Goal: Entertainment & Leisure: Consume media (video, audio)

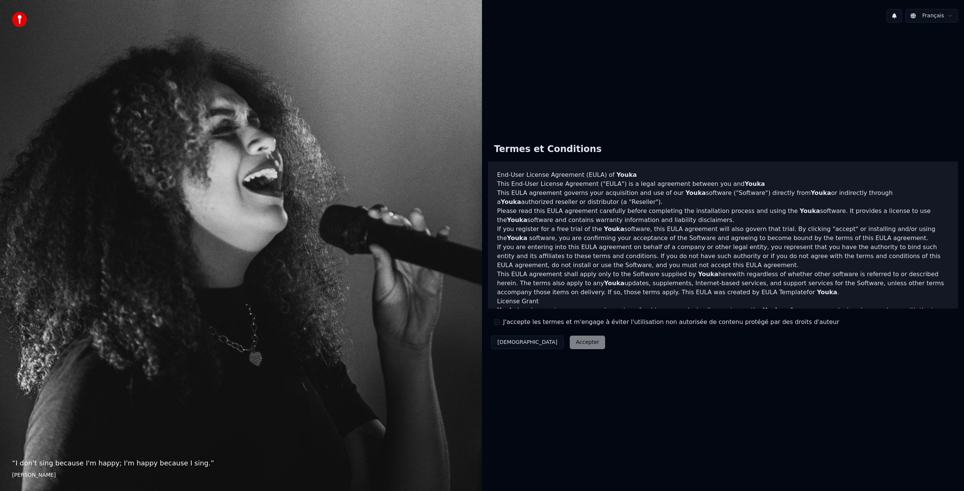
click at [557, 347] on div "Décliner Accepter" at bounding box center [548, 343] width 120 height 20
click at [548, 344] on div "Décliner Accepter" at bounding box center [548, 343] width 120 height 20
click at [499, 324] on button "J'accepte les termes et m'engage à éviter l'utilisation non autorisée de conten…" at bounding box center [497, 322] width 6 height 6
click at [570, 341] on button "Accepter" at bounding box center [587, 343] width 35 height 14
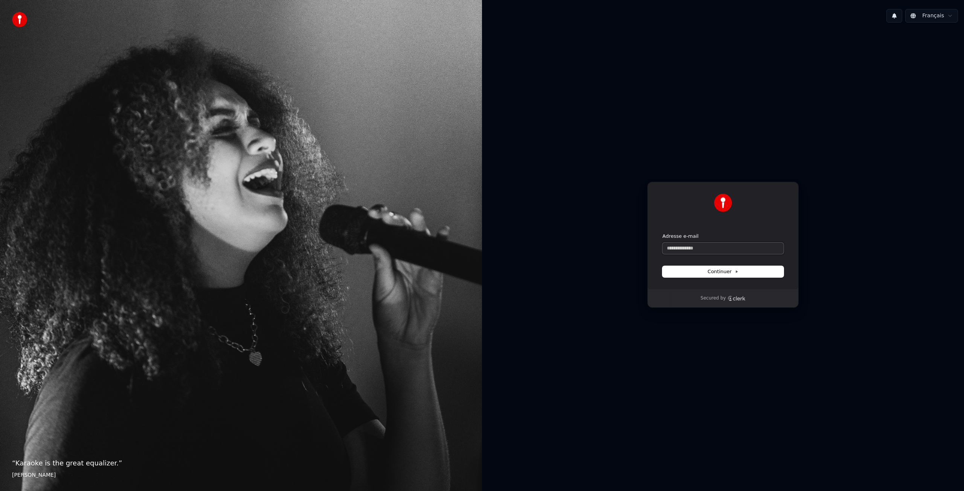
click at [697, 250] on input "Adresse e-mail" at bounding box center [722, 248] width 121 height 11
click at [725, 276] on button "Continuer" at bounding box center [722, 271] width 121 height 11
type input "**********"
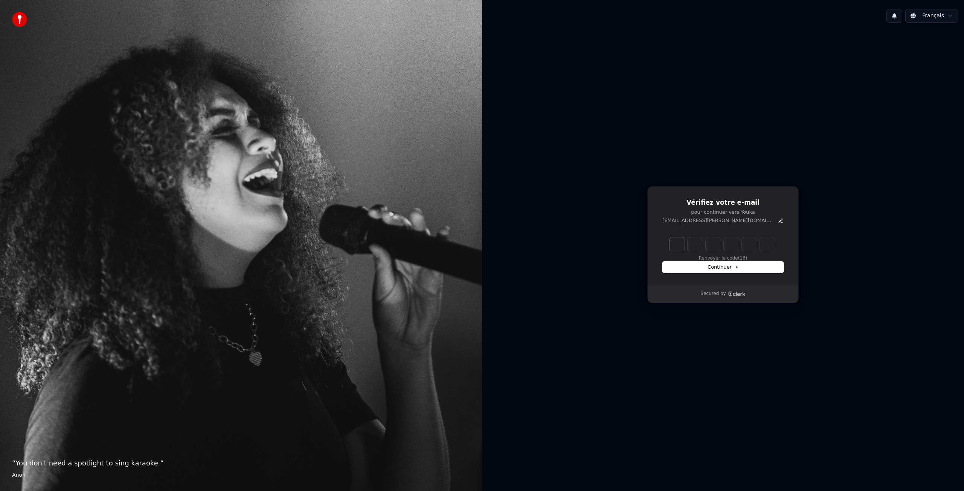
type input "*"
type input "**"
type input "*"
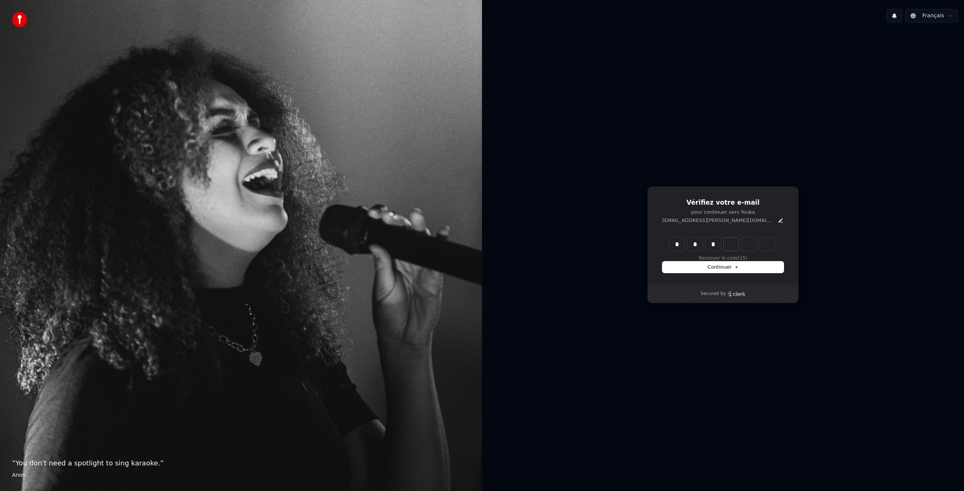
type input "***"
type input "*"
type input "****"
type input "*"
type input "*****"
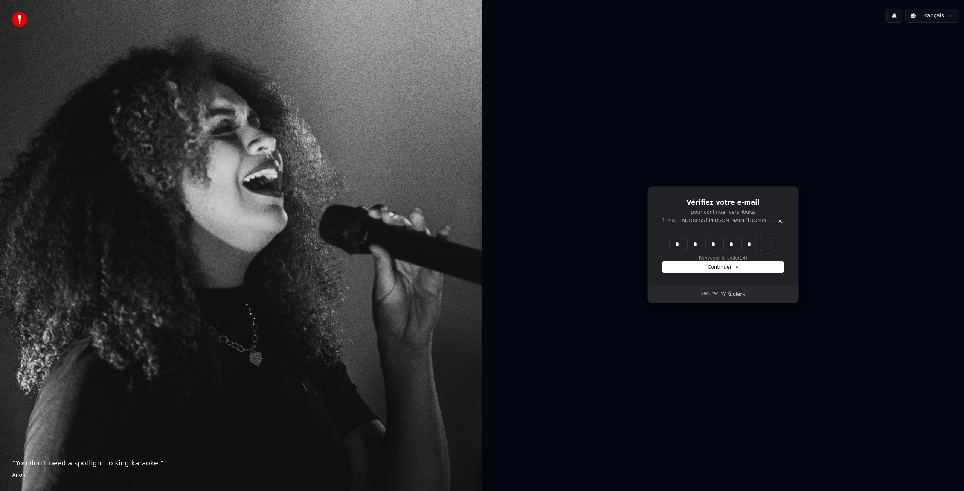
type input "*"
type input "******"
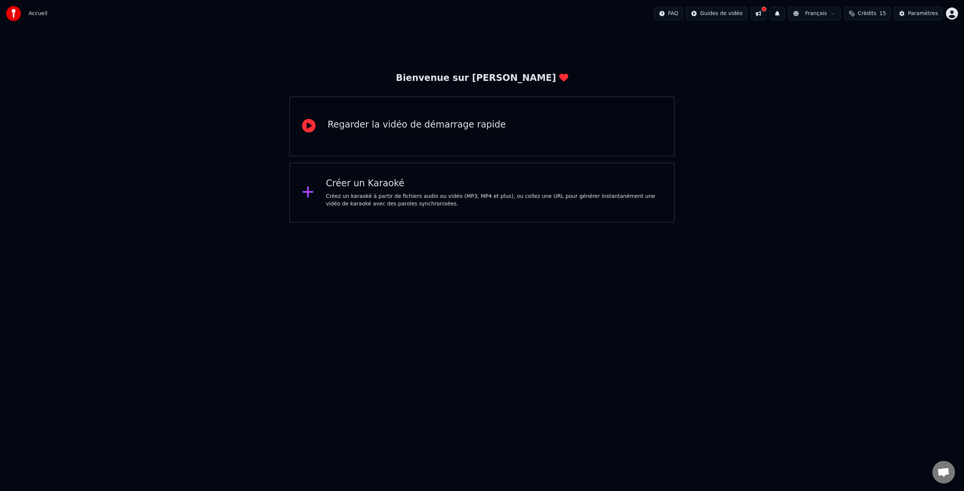
click at [384, 187] on div "Créer un Karaoké" at bounding box center [494, 184] width 336 height 12
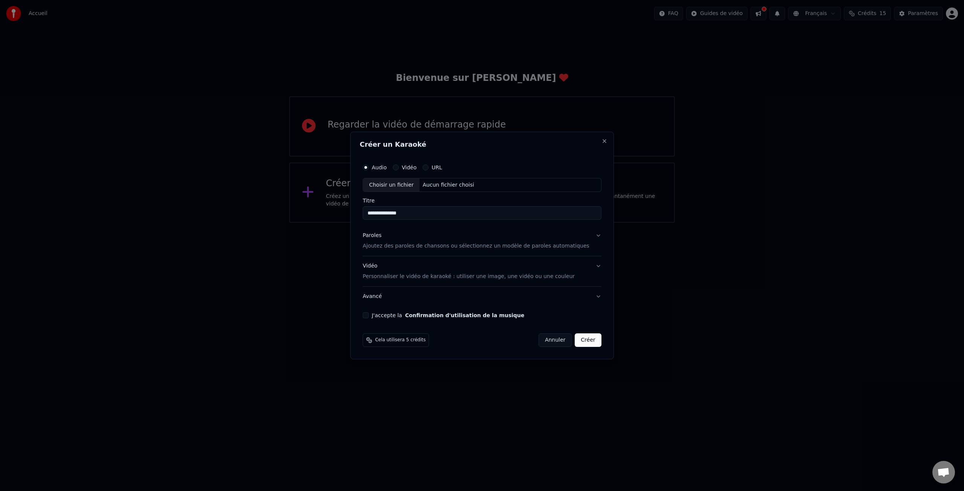
type input "**********"
click at [369, 317] on button "J'accepte la Confirmation d'utilisation de la musique" at bounding box center [366, 316] width 6 height 6
click at [394, 184] on div "Choisir un fichier" at bounding box center [391, 186] width 56 height 14
click at [426, 246] on p "Ajoutez des paroles de chansons ou sélectionnez un modèle de paroles automatiqu…" at bounding box center [476, 247] width 227 height 8
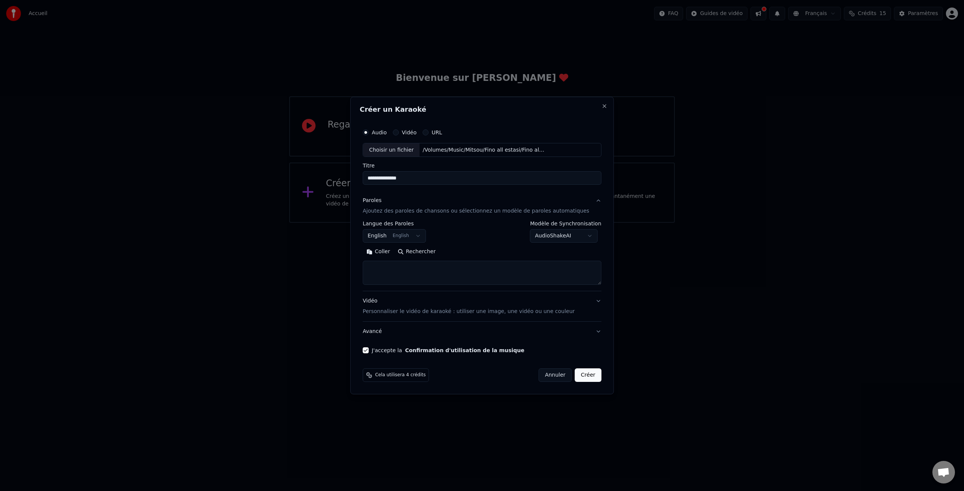
click at [423, 237] on button "English English" at bounding box center [394, 237] width 63 height 14
select select "**"
click at [561, 223] on body "**********" at bounding box center [482, 111] width 964 height 223
click at [505, 223] on body "**********" at bounding box center [482, 111] width 964 height 223
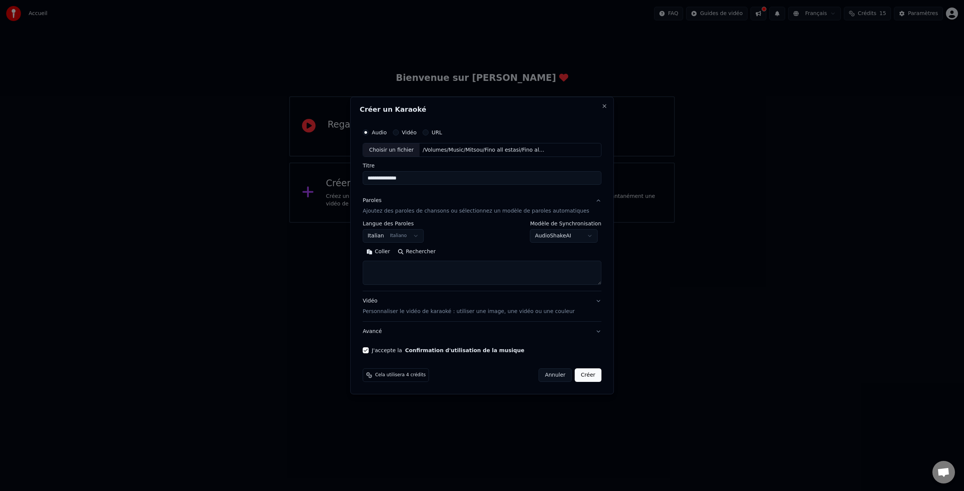
click at [390, 270] on textarea at bounding box center [482, 273] width 239 height 24
paste textarea "**********"
type textarea "**********"
click at [584, 377] on button "Créer" at bounding box center [588, 376] width 26 height 14
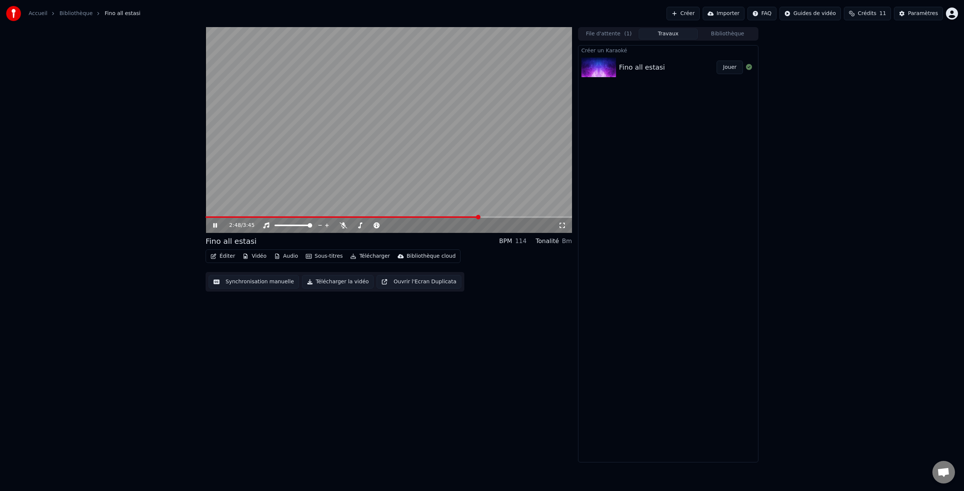
click at [214, 225] on icon at bounding box center [215, 225] width 4 height 5
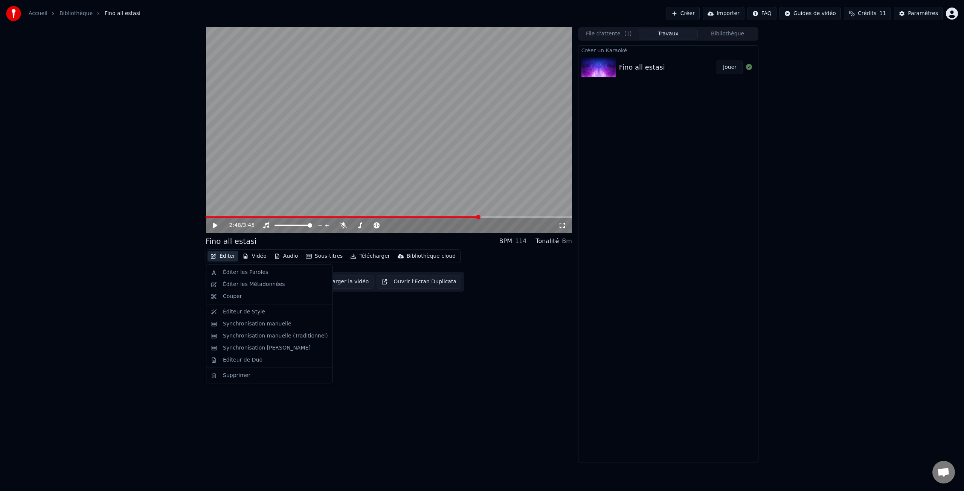
click at [231, 258] on button "Éditer" at bounding box center [223, 256] width 31 height 11
click at [245, 274] on div "Éditer les Paroles" at bounding box center [245, 273] width 45 height 8
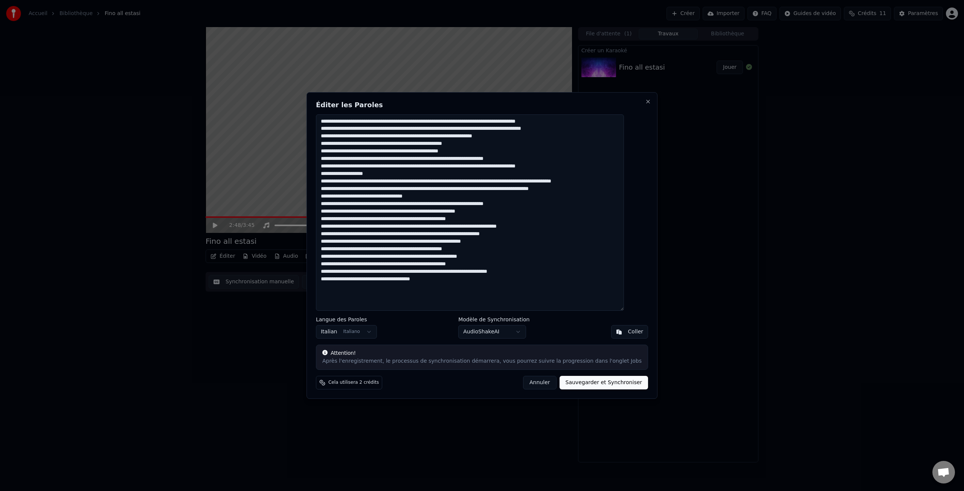
drag, startPoint x: 386, startPoint y: 122, endPoint x: 394, endPoint y: 123, distance: 8.4
click at [386, 122] on textarea at bounding box center [470, 212] width 308 height 197
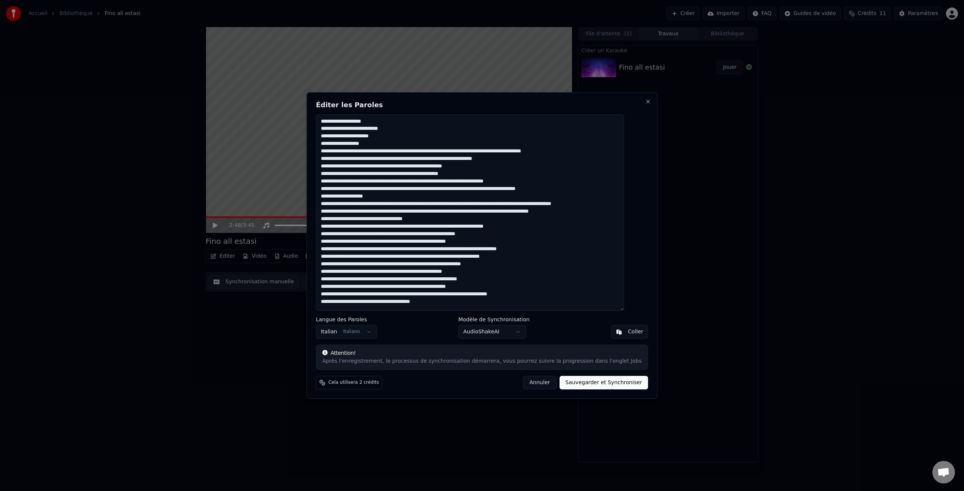
click at [465, 152] on textarea at bounding box center [470, 212] width 308 height 197
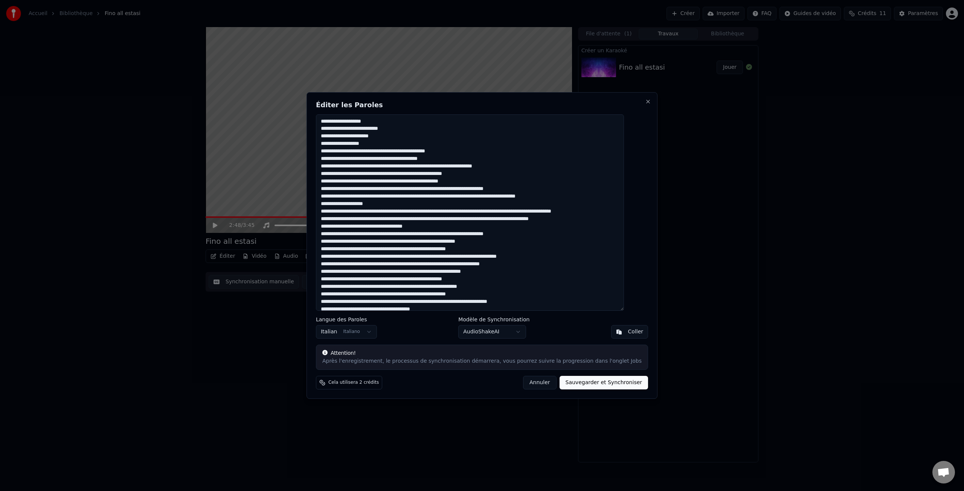
drag, startPoint x: 425, startPoint y: 166, endPoint x: 448, endPoint y: 167, distance: 23.0
click at [426, 166] on textarea at bounding box center [470, 212] width 308 height 197
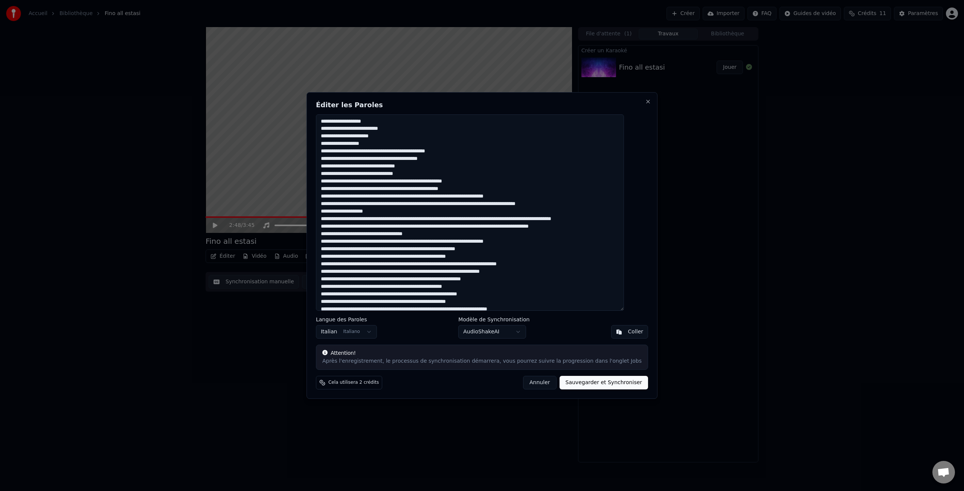
drag, startPoint x: 418, startPoint y: 183, endPoint x: 442, endPoint y: 181, distance: 24.9
click at [421, 182] on textarea at bounding box center [470, 212] width 308 height 197
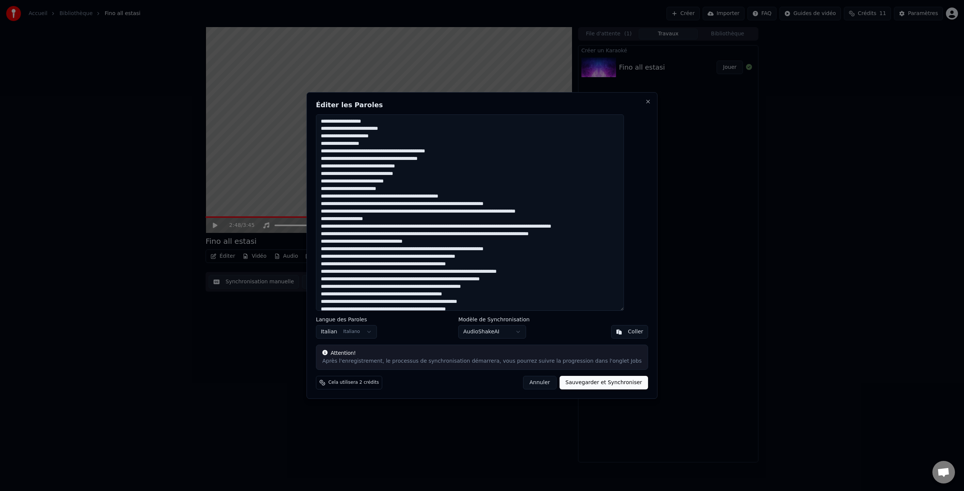
drag, startPoint x: 407, startPoint y: 197, endPoint x: 436, endPoint y: 194, distance: 29.5
click at [409, 196] on textarea at bounding box center [470, 212] width 308 height 197
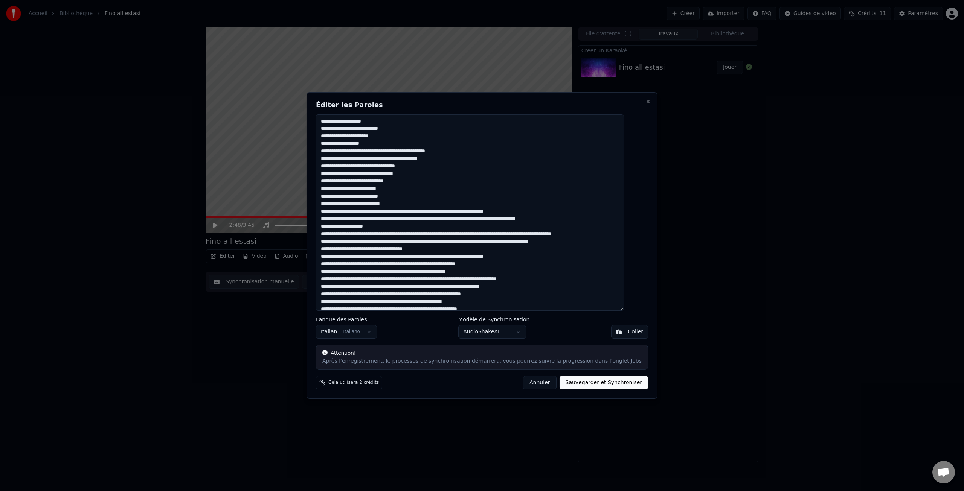
click at [439, 211] on textarea at bounding box center [470, 212] width 308 height 197
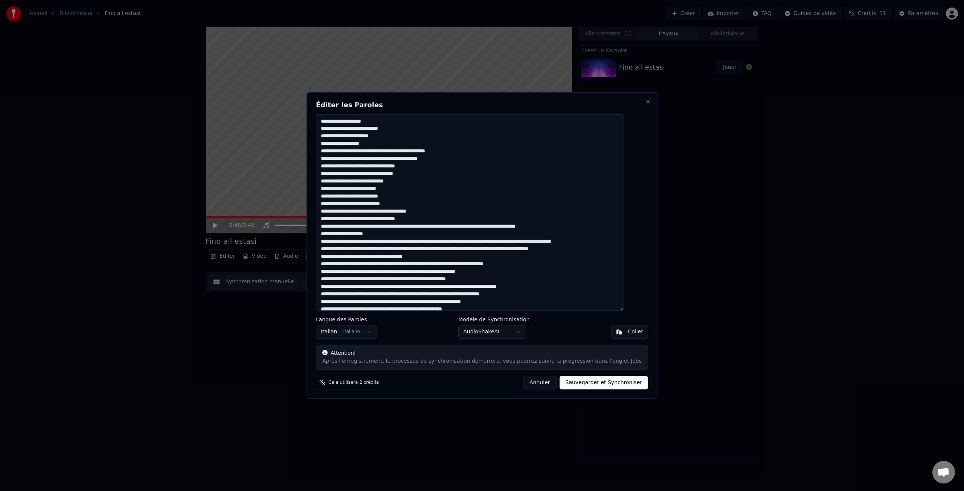
drag, startPoint x: 428, startPoint y: 229, endPoint x: 454, endPoint y: 228, distance: 25.6
click at [432, 229] on textarea at bounding box center [470, 212] width 308 height 197
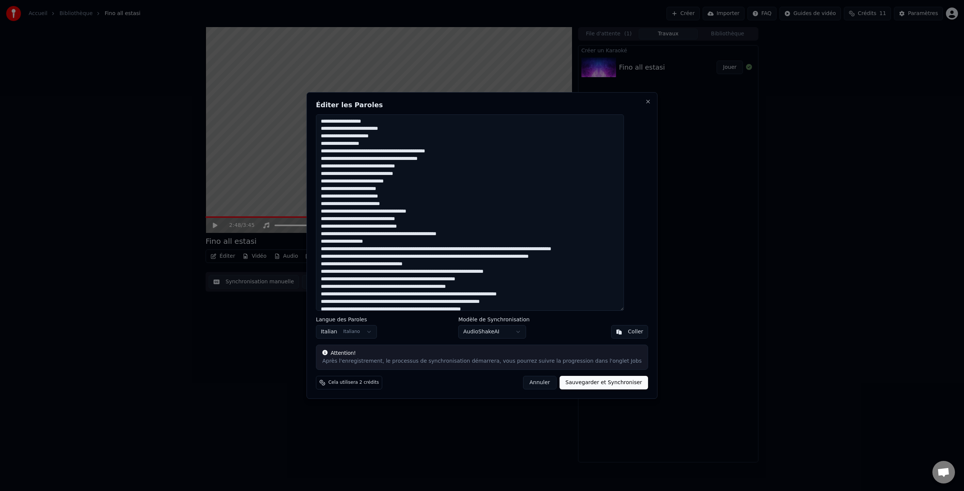
drag, startPoint x: 383, startPoint y: 243, endPoint x: 401, endPoint y: 244, distance: 18.5
click at [385, 243] on textarea at bounding box center [470, 212] width 308 height 197
click at [394, 252] on textarea at bounding box center [470, 212] width 308 height 197
click at [404, 256] on textarea at bounding box center [470, 212] width 308 height 197
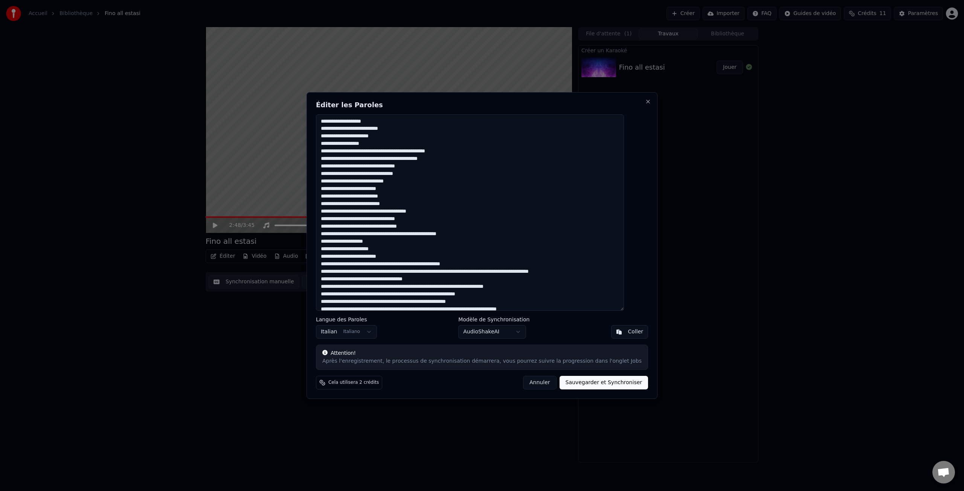
drag, startPoint x: 424, startPoint y: 265, endPoint x: 435, endPoint y: 262, distance: 12.2
click at [427, 264] on textarea at bounding box center [470, 212] width 308 height 197
click at [397, 281] on textarea at bounding box center [470, 212] width 308 height 197
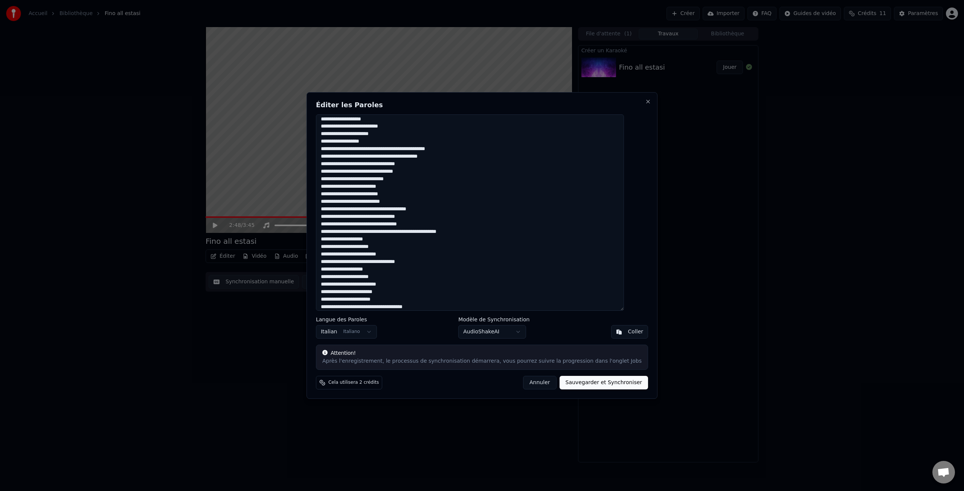
scroll to position [88, 0]
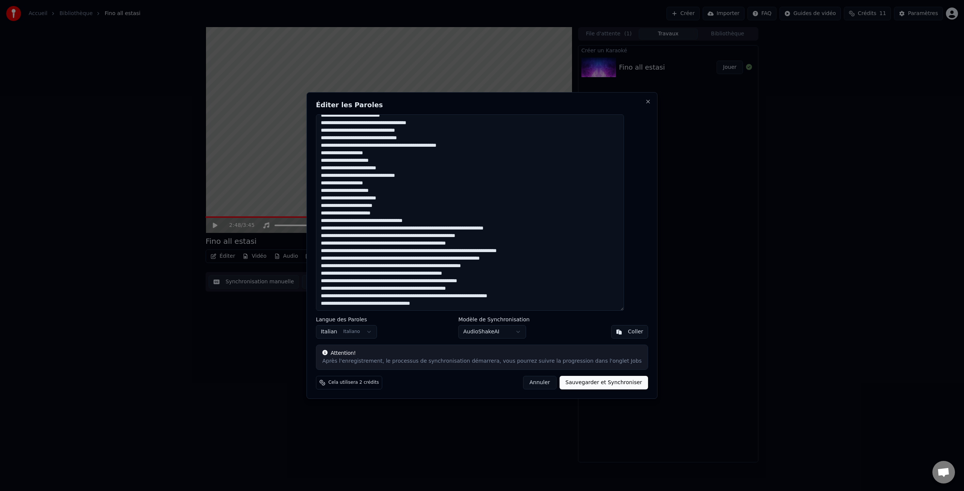
click at [390, 222] on textarea at bounding box center [470, 212] width 308 height 197
drag, startPoint x: 443, startPoint y: 228, endPoint x: 451, endPoint y: 227, distance: 7.9
click at [447, 228] on textarea at bounding box center [470, 212] width 308 height 197
drag, startPoint x: 428, startPoint y: 246, endPoint x: 459, endPoint y: 239, distance: 32.0
click at [429, 246] on textarea at bounding box center [470, 212] width 308 height 197
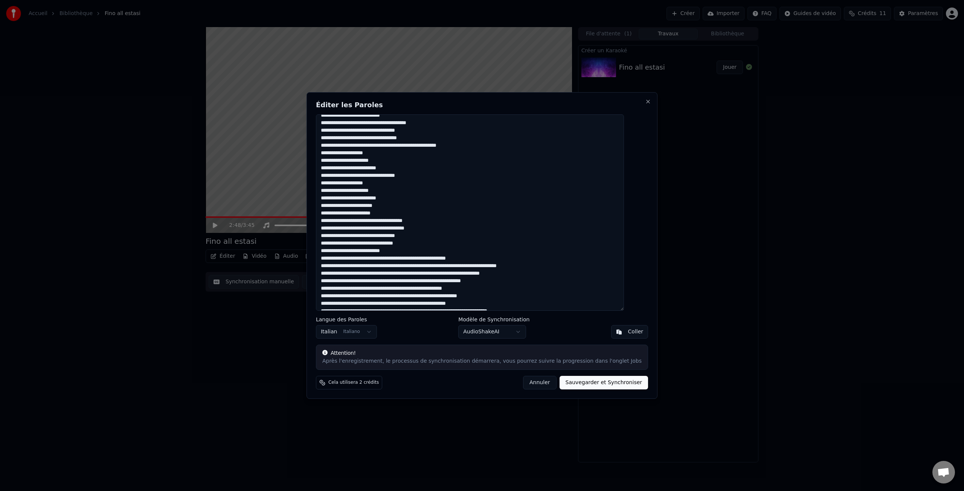
click at [413, 259] on textarea at bounding box center [470, 212] width 308 height 197
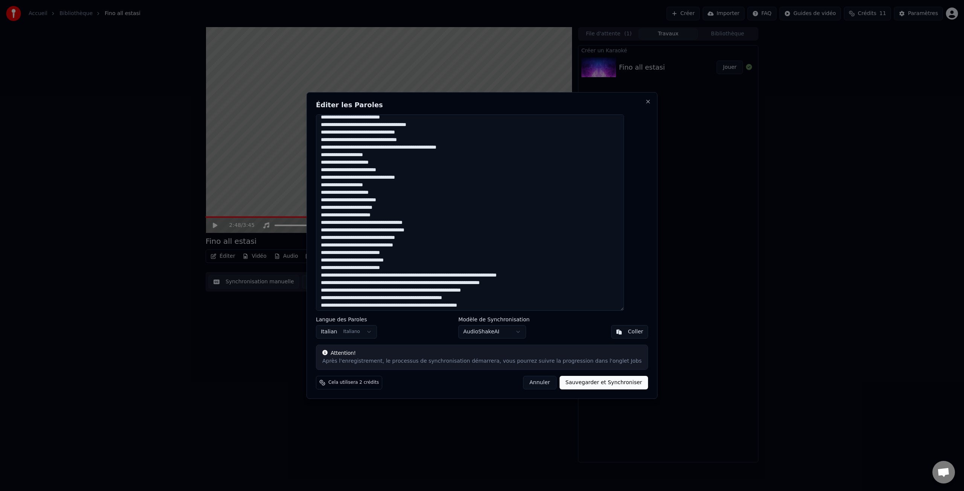
drag, startPoint x: 421, startPoint y: 277, endPoint x: 437, endPoint y: 274, distance: 16.2
click at [422, 277] on textarea at bounding box center [470, 212] width 308 height 197
drag, startPoint x: 427, startPoint y: 285, endPoint x: 435, endPoint y: 284, distance: 7.9
click at [430, 284] on textarea at bounding box center [470, 212] width 308 height 197
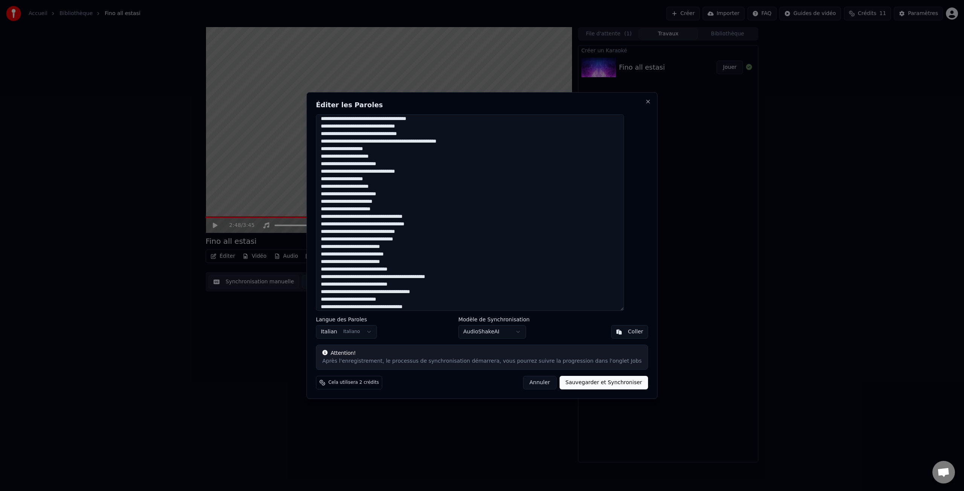
scroll to position [134, 0]
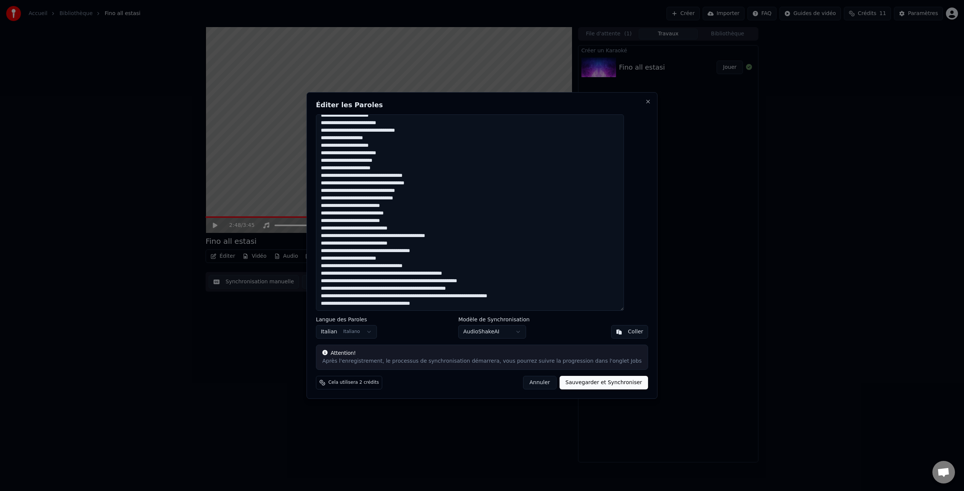
click at [419, 273] on textarea at bounding box center [470, 212] width 308 height 197
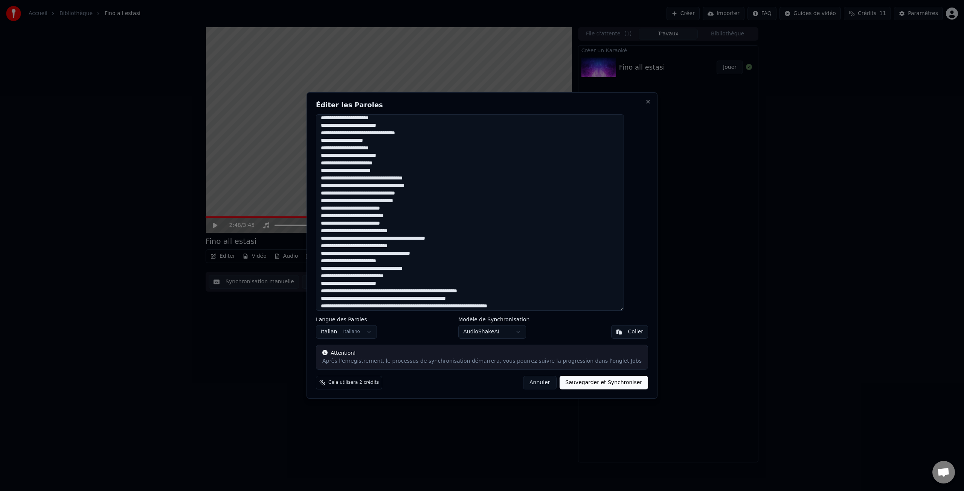
click at [428, 290] on textarea at bounding box center [470, 212] width 308 height 197
drag, startPoint x: 412, startPoint y: 305, endPoint x: 452, endPoint y: 303, distance: 40.0
click at [412, 305] on textarea at bounding box center [470, 212] width 308 height 197
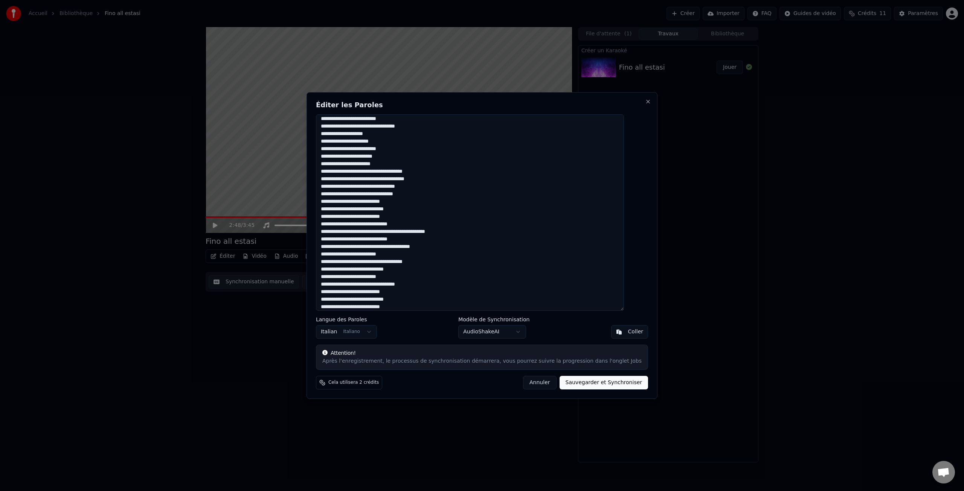
scroll to position [156, 0]
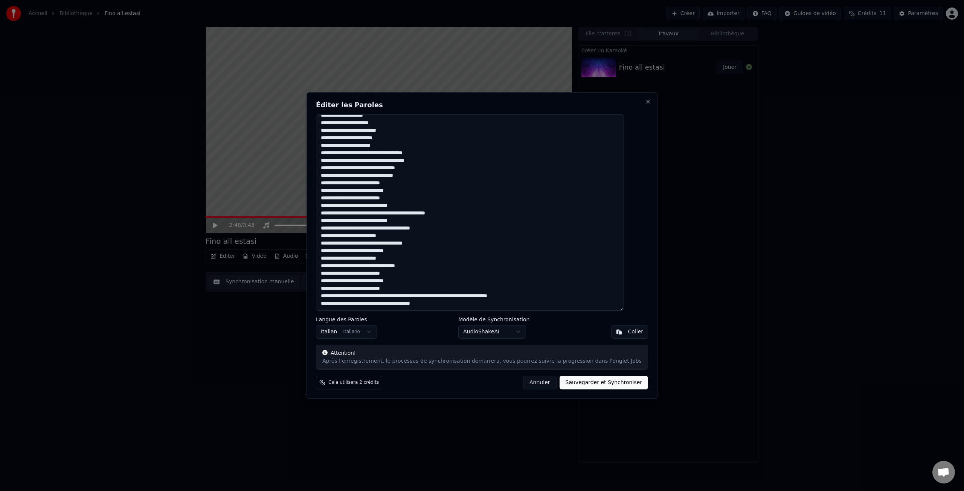
click at [427, 296] on textarea at bounding box center [470, 212] width 308 height 197
click at [366, 305] on textarea at bounding box center [470, 212] width 308 height 197
type textarea "**********"
click at [596, 383] on button "Sauvegarder et Synchroniser" at bounding box center [604, 383] width 89 height 14
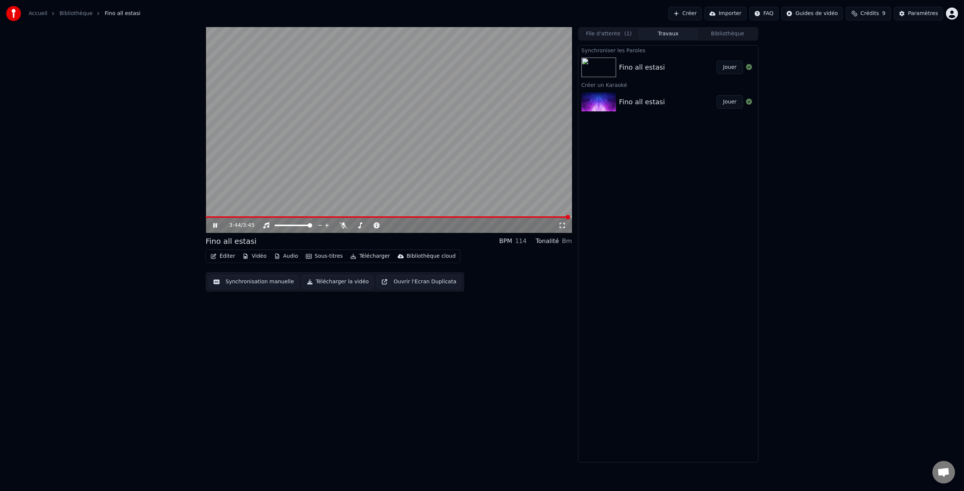
click at [594, 66] on img at bounding box center [598, 68] width 35 height 20
click at [915, 14] on div "Paramètres" at bounding box center [923, 14] width 30 height 8
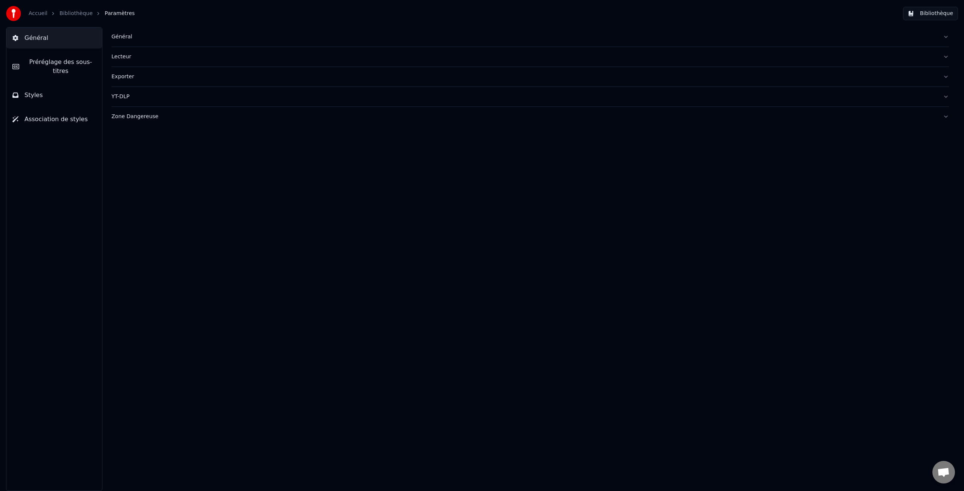
click at [30, 35] on span "Général" at bounding box center [36, 38] width 24 height 9
click at [125, 36] on div "Général" at bounding box center [523, 37] width 825 height 8
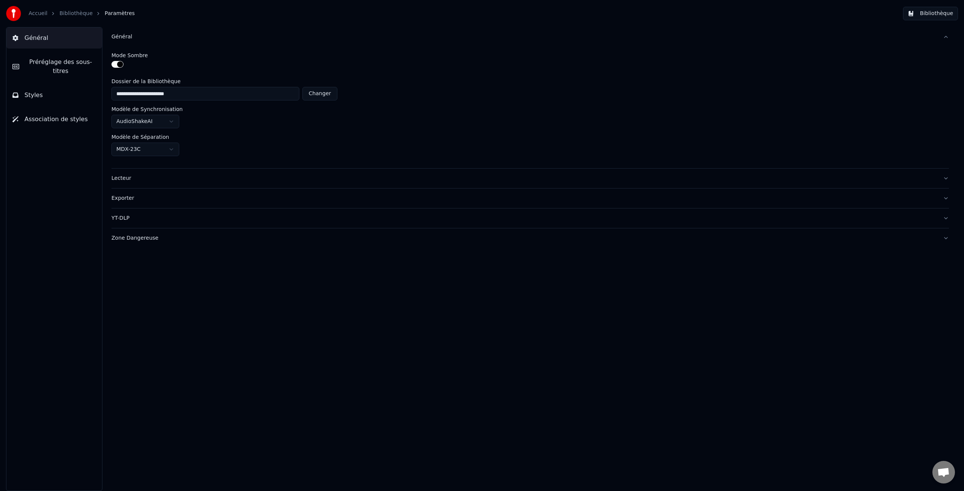
click at [125, 176] on div "Lecteur" at bounding box center [523, 179] width 825 height 8
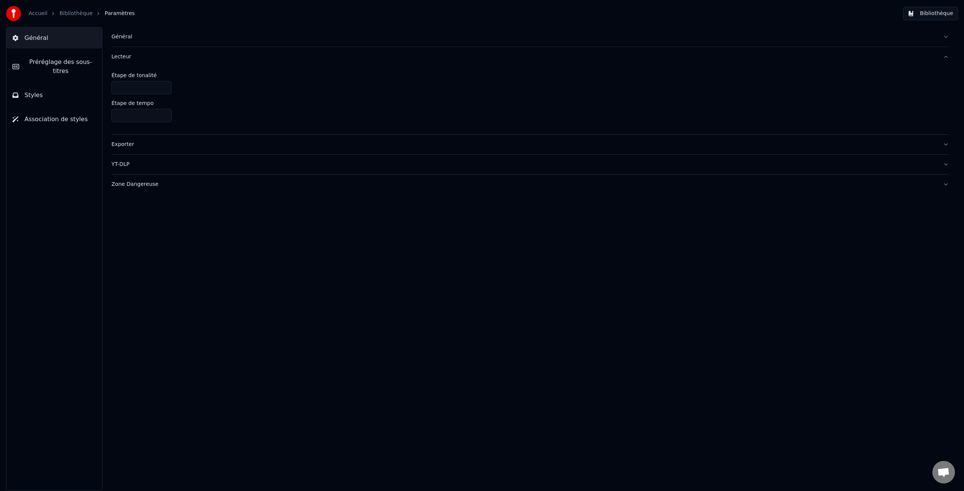
click at [122, 146] on div "Exporter" at bounding box center [523, 145] width 825 height 8
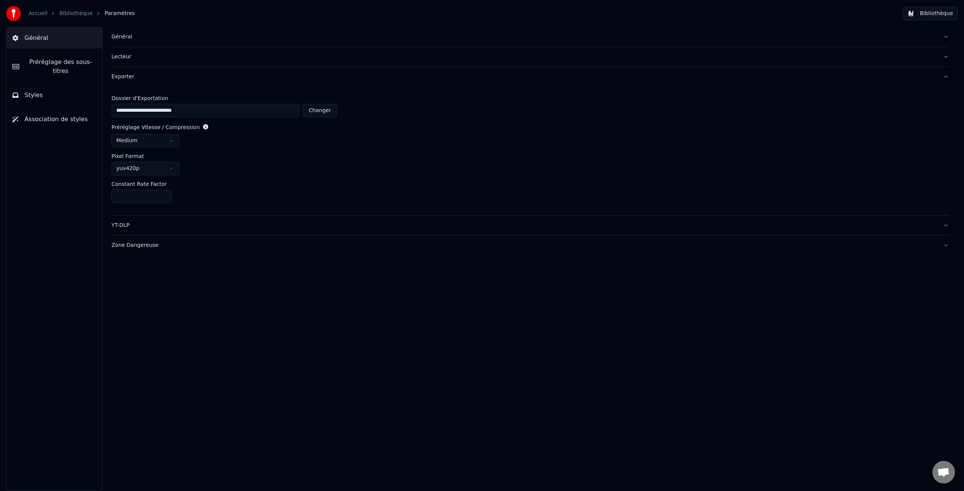
click at [53, 62] on span "Préréglage des sous-titres" at bounding box center [60, 67] width 71 height 18
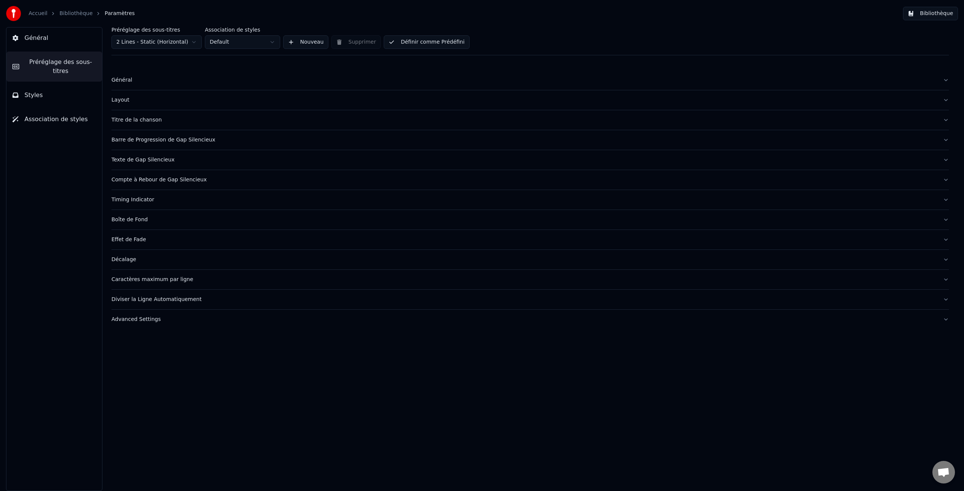
click at [124, 79] on div "Général" at bounding box center [523, 80] width 825 height 8
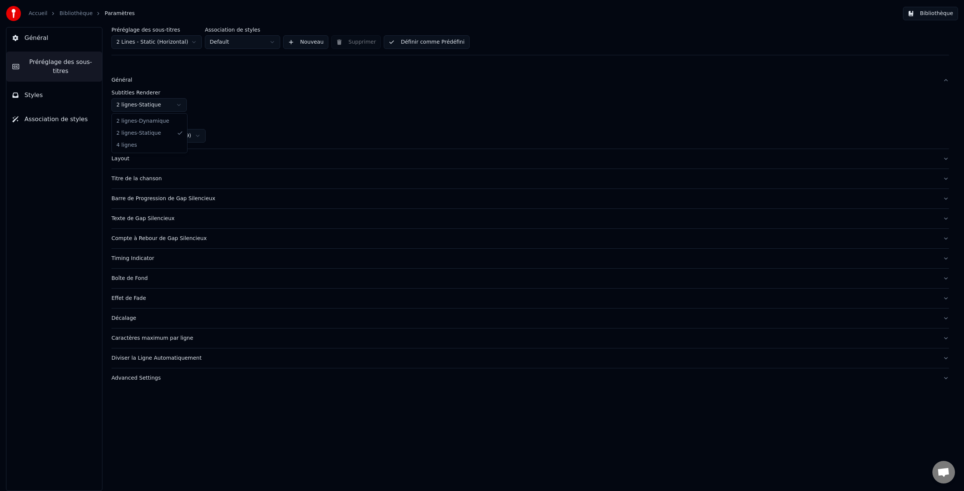
click at [178, 105] on html "Accueil Bibliothèque Paramètres Bibliothèque Général Préréglage des sous-titres…" at bounding box center [482, 245] width 964 height 491
click at [134, 260] on div "Boîte de Fond" at bounding box center [523, 259] width 825 height 8
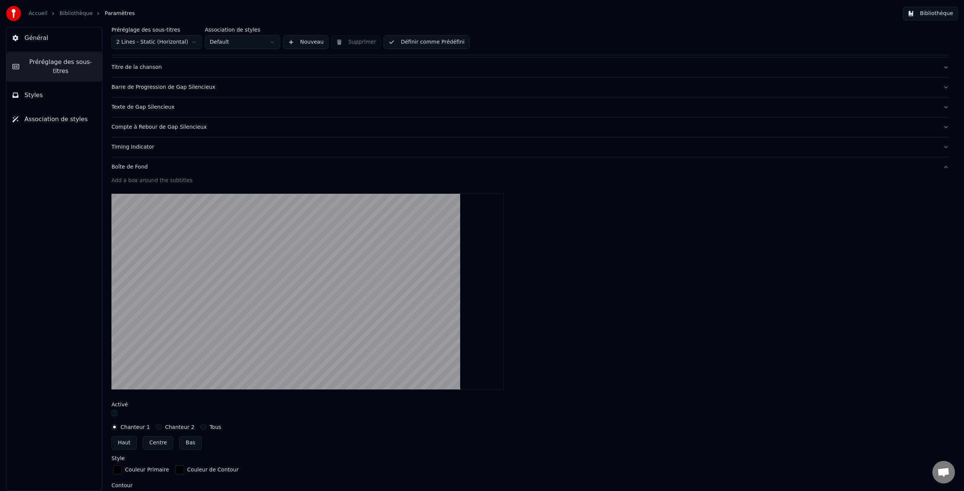
scroll to position [45, 0]
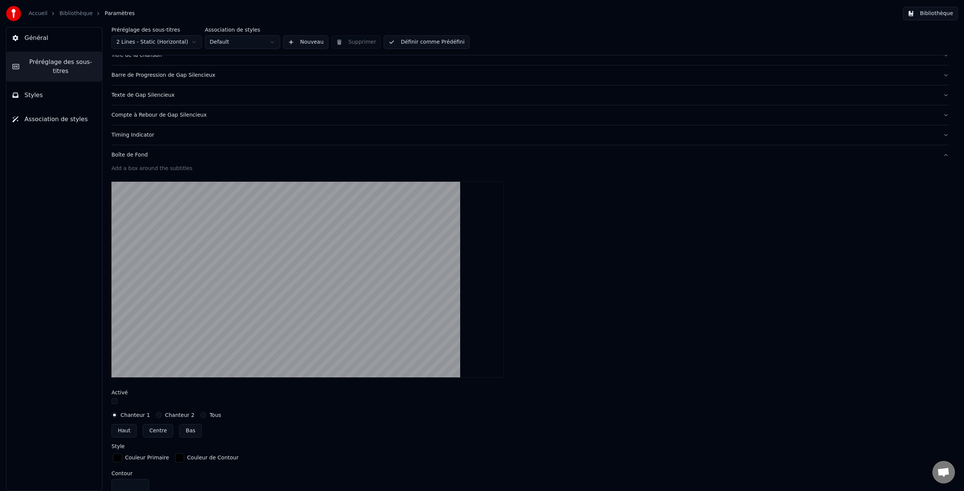
click at [175, 416] on label "Chanteur 2" at bounding box center [179, 415] width 29 height 5
click at [162, 416] on button "Chanteur 2" at bounding box center [159, 415] width 6 height 6
click at [130, 414] on label "Chanteur 1" at bounding box center [135, 415] width 29 height 5
click at [117, 414] on button "Chanteur 1" at bounding box center [114, 415] width 6 height 6
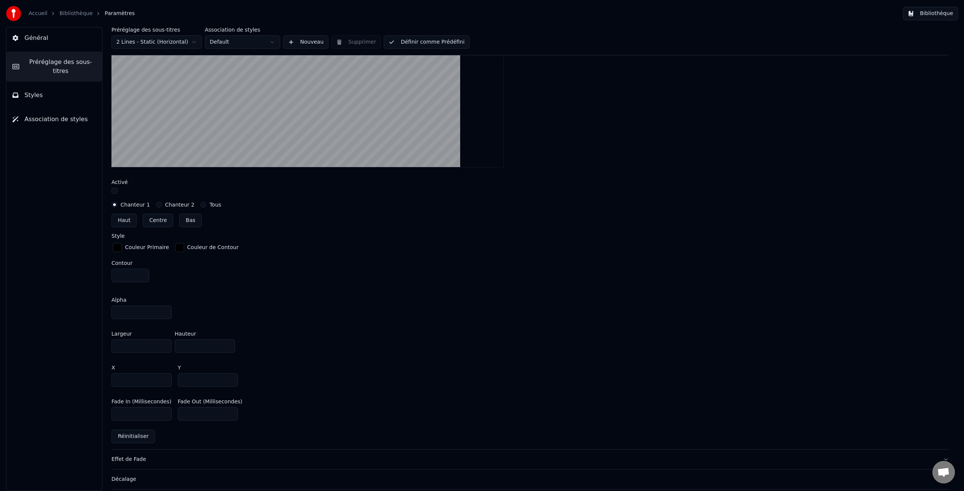
scroll to position [319, 0]
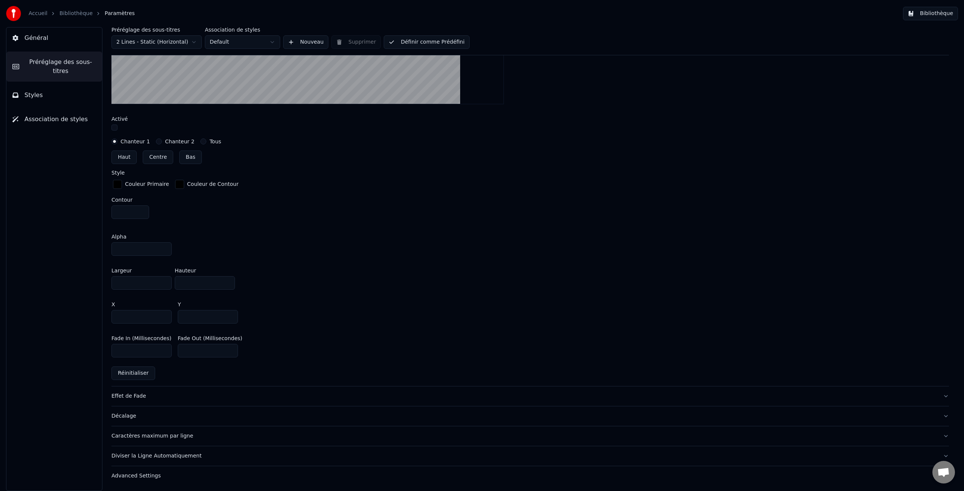
click at [132, 414] on div "Décalage" at bounding box center [523, 417] width 825 height 8
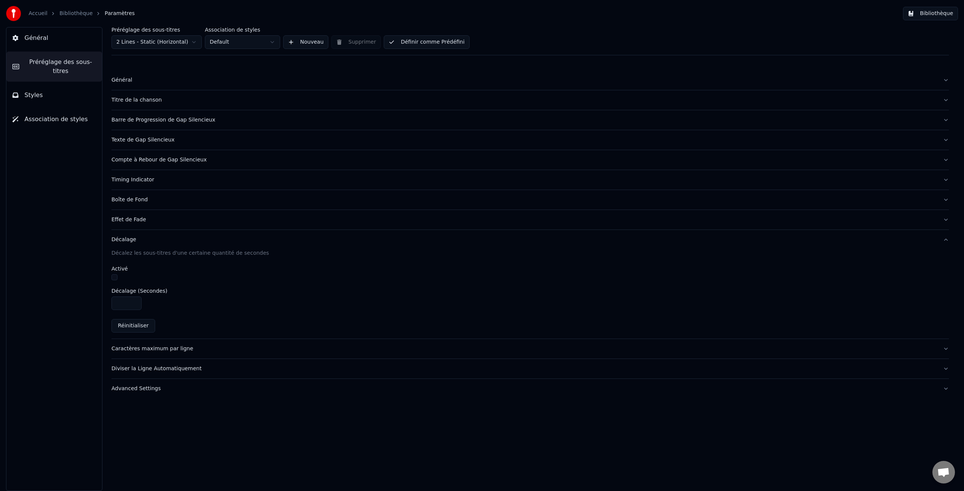
click at [134, 305] on input "****" at bounding box center [126, 304] width 30 height 14
type input "****"
click at [134, 301] on input "****" at bounding box center [126, 304] width 30 height 14
click at [147, 349] on div "Caractères maximum par ligne" at bounding box center [523, 349] width 825 height 8
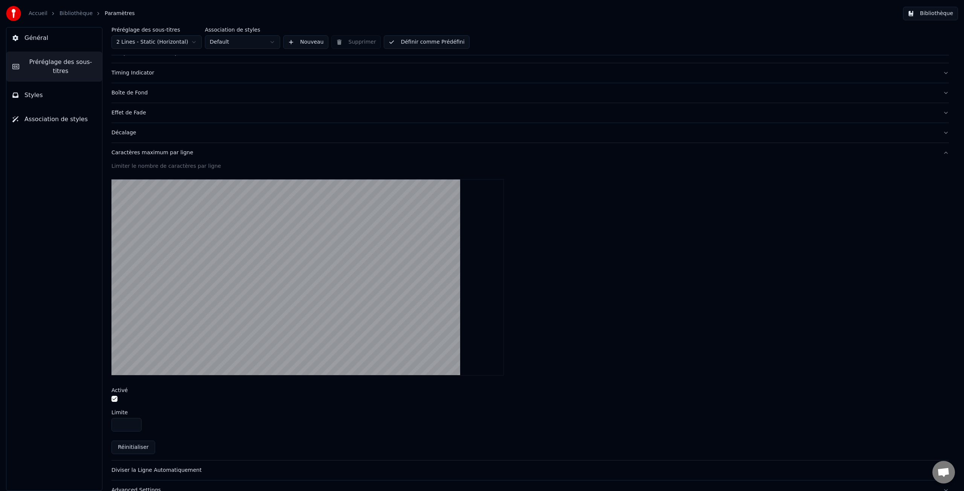
scroll to position [108, 0]
click at [134, 423] on input "**" at bounding box center [126, 425] width 30 height 14
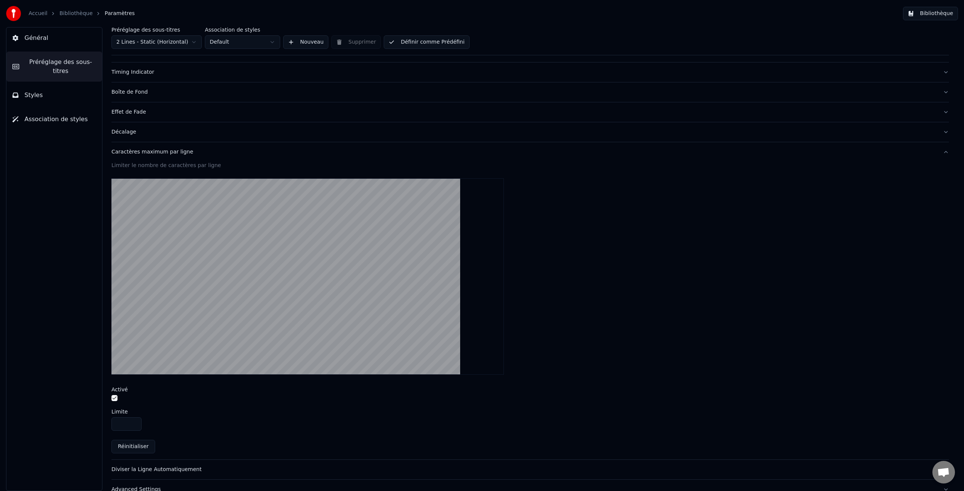
type input "**"
click at [134, 423] on input "**" at bounding box center [126, 425] width 30 height 14
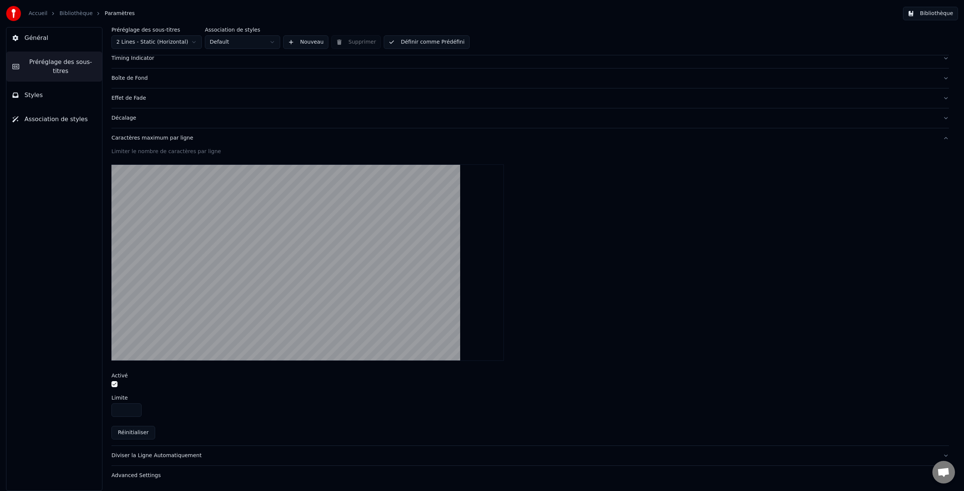
click at [178, 455] on div "Diviser la Ligne Automatiquement" at bounding box center [523, 456] width 825 height 8
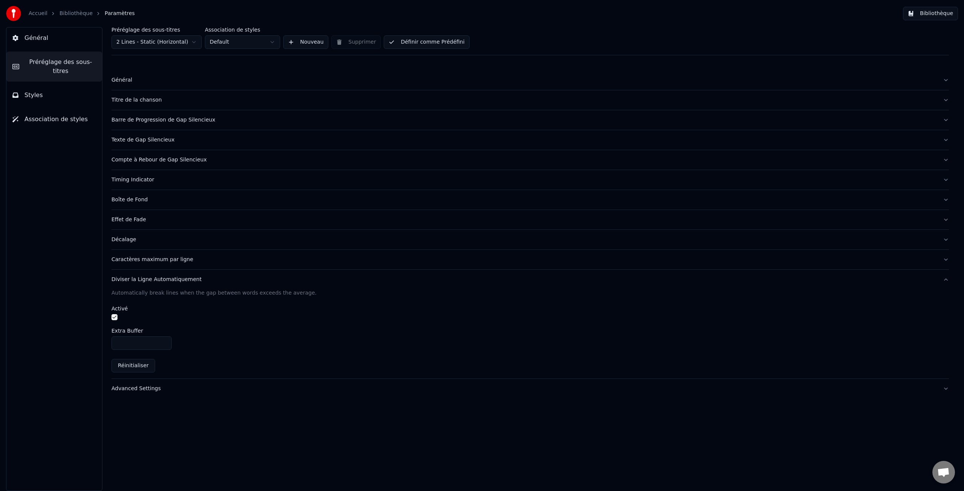
click at [147, 391] on div "Advanced Settings" at bounding box center [523, 389] width 825 height 8
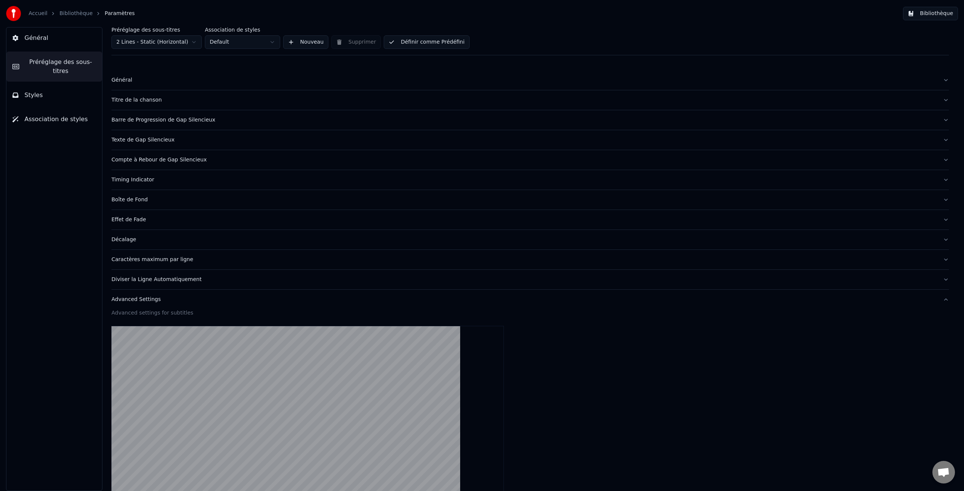
click at [36, 95] on span "Styles" at bounding box center [33, 95] width 18 height 9
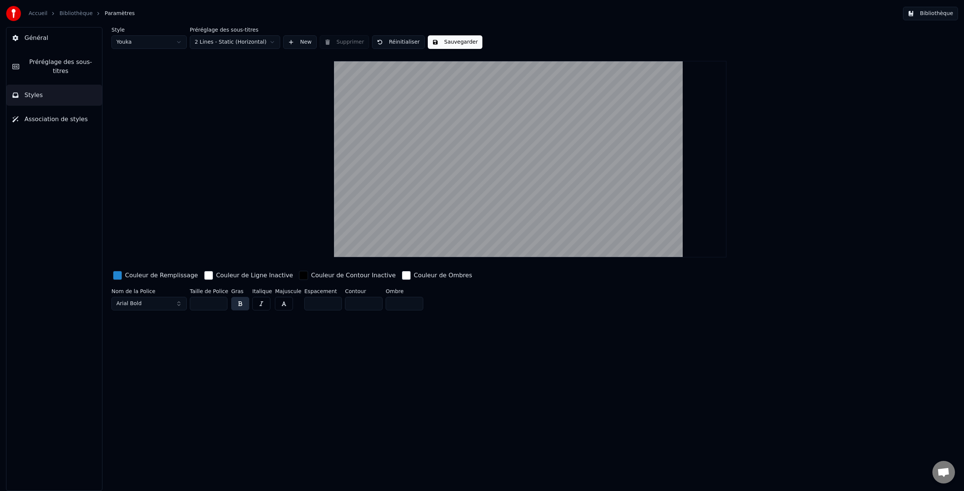
click at [178, 304] on button "Arial Bold" at bounding box center [148, 304] width 75 height 14
click at [157, 332] on div "Abadi MT Condensed Light" at bounding box center [154, 334] width 53 height 8
click at [220, 305] on input "**" at bounding box center [209, 304] width 38 height 14
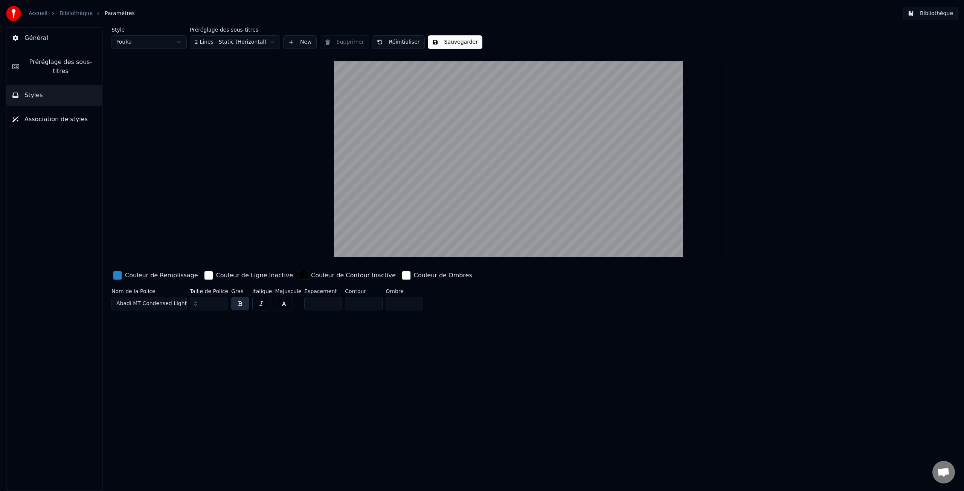
click at [220, 305] on input "**" at bounding box center [209, 304] width 38 height 14
type input "**"
click at [220, 305] on input "**" at bounding box center [209, 304] width 38 height 14
click at [243, 305] on button "button" at bounding box center [240, 304] width 18 height 14
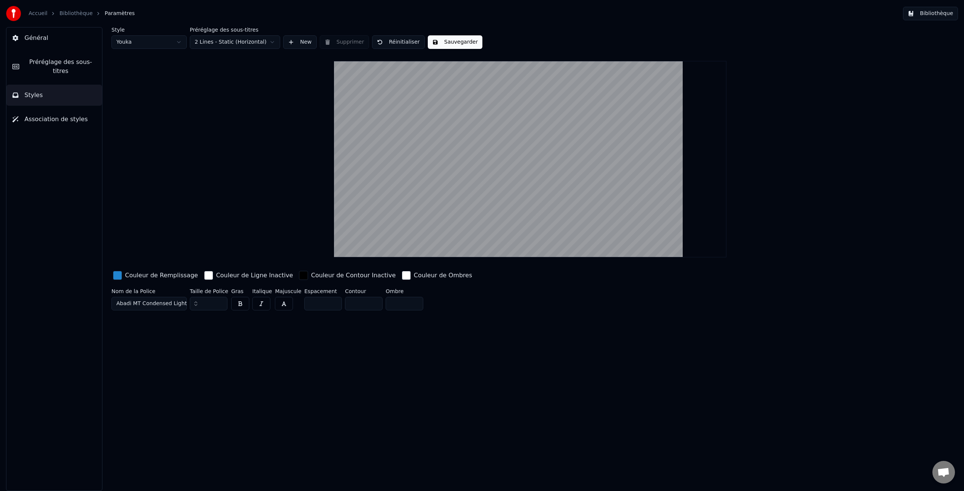
click at [243, 305] on button "button" at bounding box center [240, 304] width 18 height 14
click at [259, 305] on button "button" at bounding box center [261, 304] width 18 height 14
click at [331, 302] on input "*" at bounding box center [323, 304] width 38 height 14
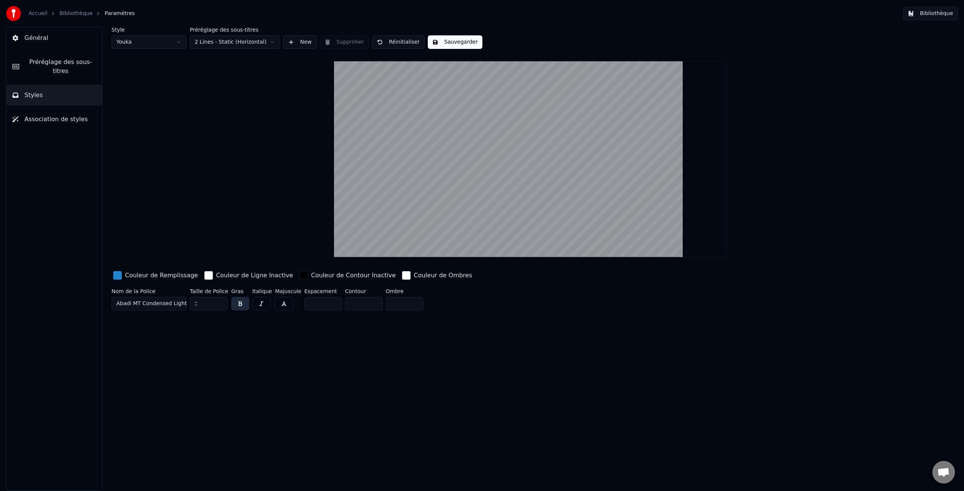
click at [331, 302] on input "*" at bounding box center [323, 304] width 38 height 14
click at [331, 306] on input "*" at bounding box center [323, 304] width 38 height 14
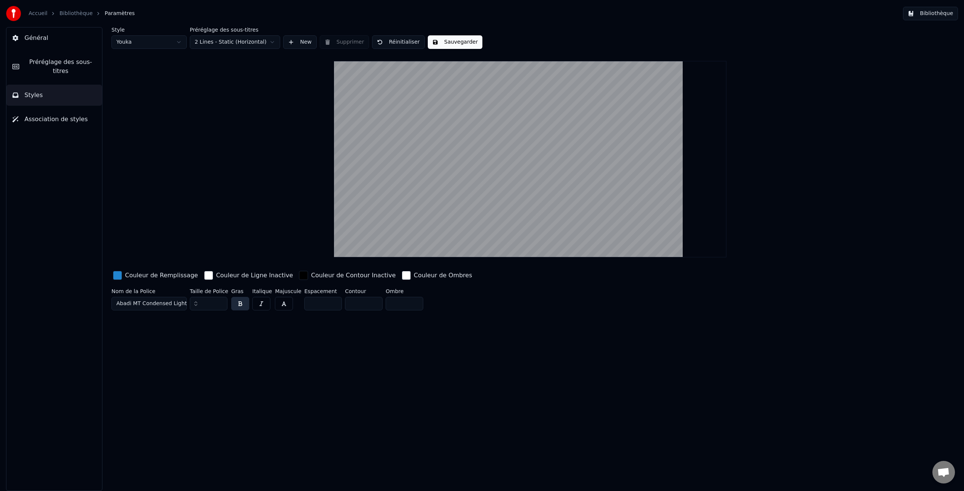
click at [331, 306] on input "*" at bounding box center [323, 304] width 38 height 14
type input "*"
click at [331, 306] on input "*" at bounding box center [323, 304] width 38 height 14
click at [372, 302] on input "**" at bounding box center [364, 304] width 38 height 14
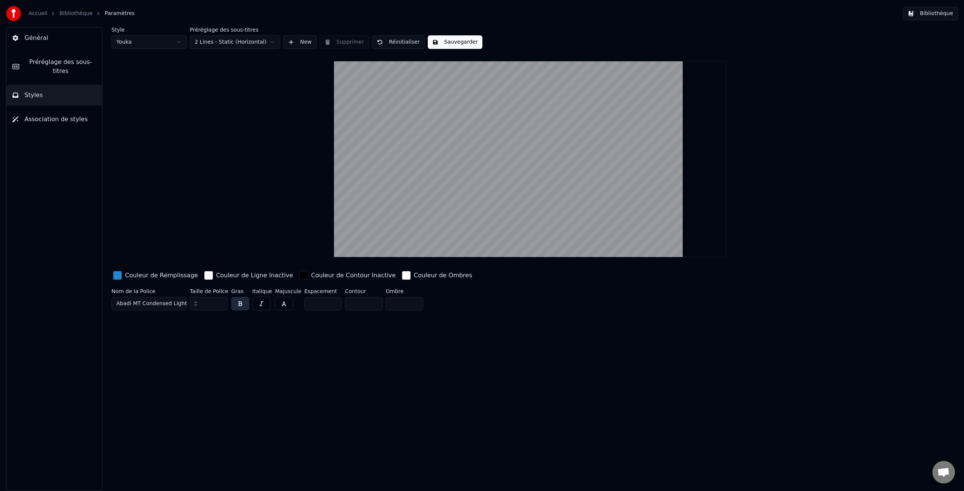
click at [372, 305] on input "*" at bounding box center [364, 304] width 38 height 14
type input "*"
click at [372, 305] on input "*" at bounding box center [364, 304] width 38 height 14
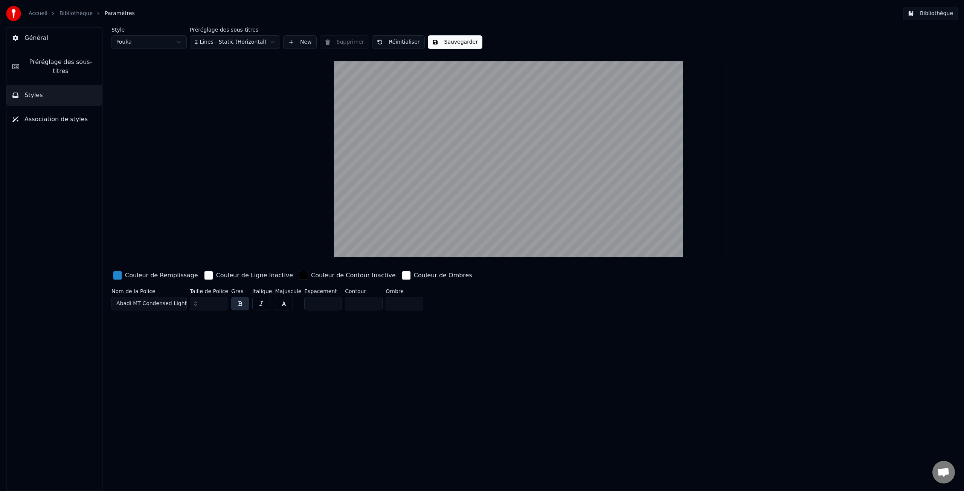
click at [35, 95] on span "Styles" at bounding box center [33, 95] width 18 height 9
click at [458, 43] on button "Sauvegarder" at bounding box center [455, 42] width 55 height 14
click at [455, 41] on button "Sauvegarder" at bounding box center [455, 42] width 55 height 14
click at [452, 42] on button "Terminé" at bounding box center [449, 42] width 42 height 14
click at [32, 37] on span "Général" at bounding box center [36, 38] width 24 height 9
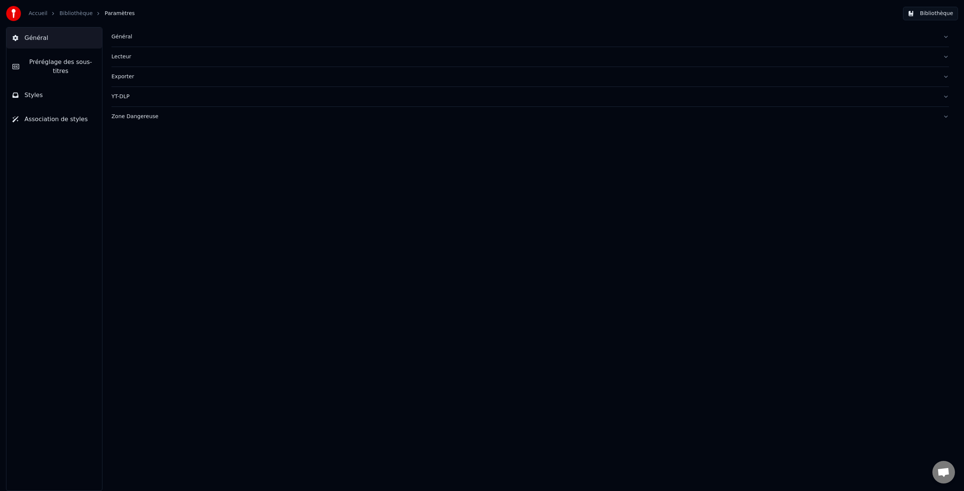
click at [115, 36] on div "Général" at bounding box center [523, 37] width 825 height 8
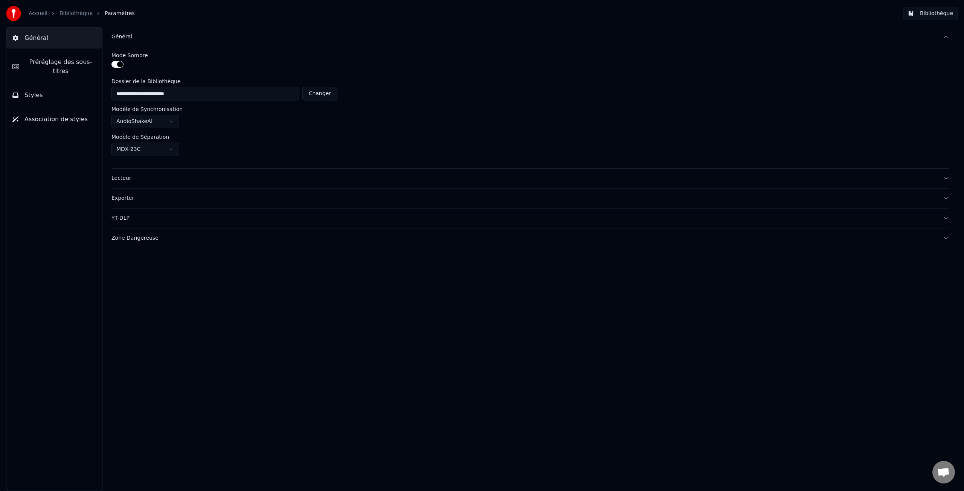
click at [124, 179] on div "Lecteur" at bounding box center [523, 179] width 825 height 8
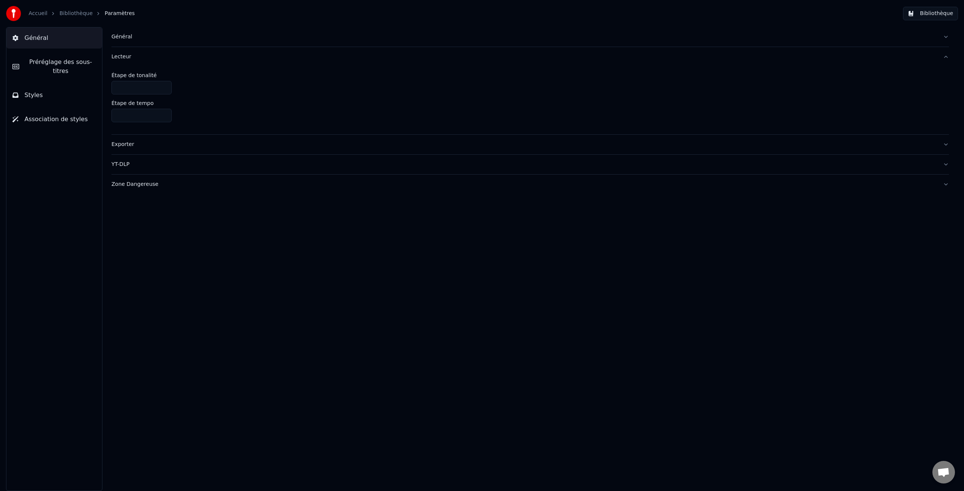
click at [931, 16] on button "Bibliothèque" at bounding box center [930, 14] width 55 height 14
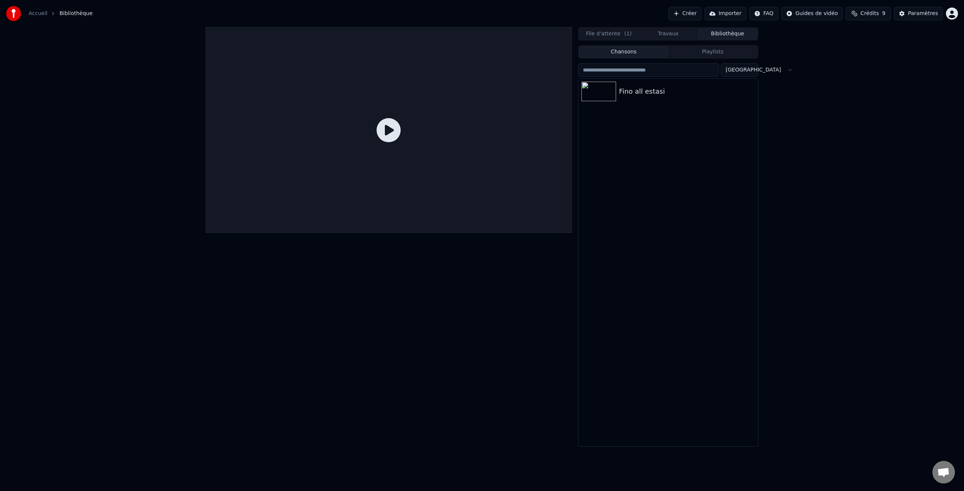
click at [612, 34] on button "File d'attente ( 1 )" at bounding box center [609, 34] width 60 height 11
click at [724, 34] on button "Bibliothèque" at bounding box center [728, 34] width 60 height 11
click at [607, 94] on img at bounding box center [598, 92] width 35 height 20
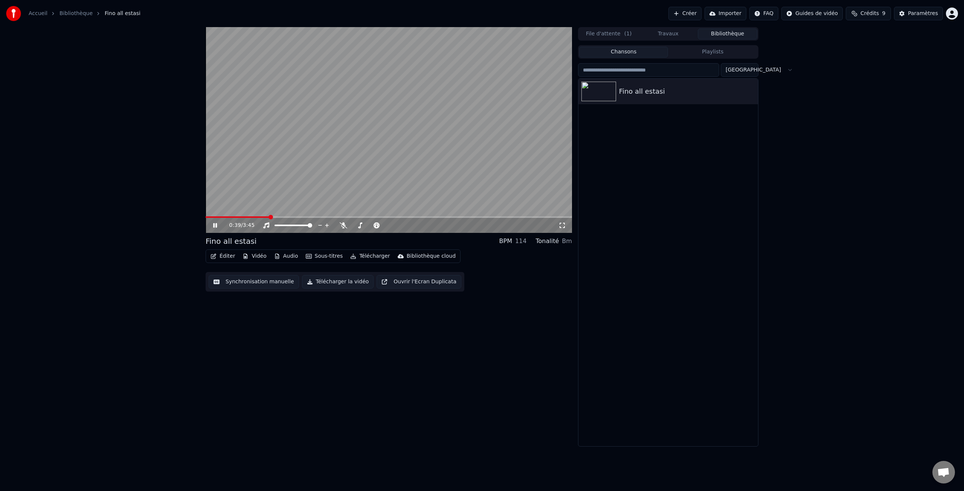
click at [216, 224] on icon at bounding box center [215, 225] width 4 height 5
click at [924, 14] on div "Paramètres" at bounding box center [923, 14] width 30 height 8
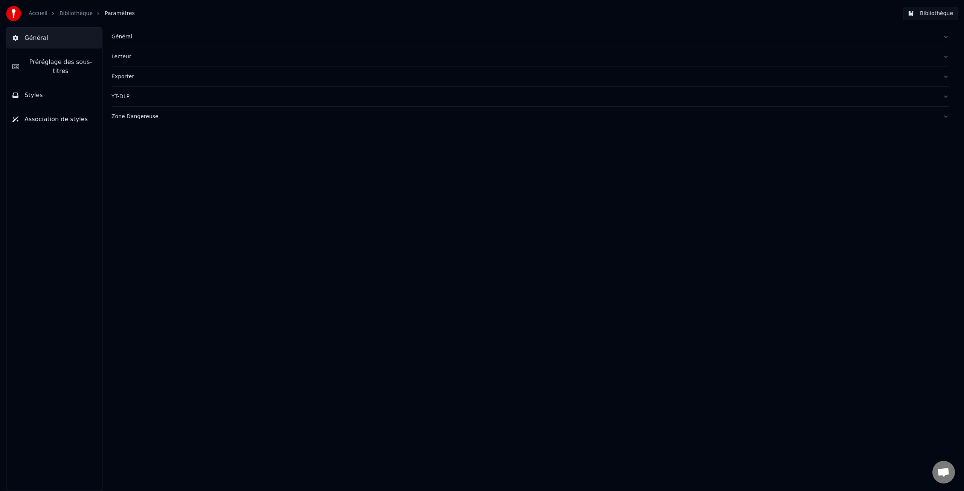
click at [46, 38] on button "Général" at bounding box center [54, 37] width 96 height 21
click at [118, 37] on div "Général" at bounding box center [523, 37] width 825 height 8
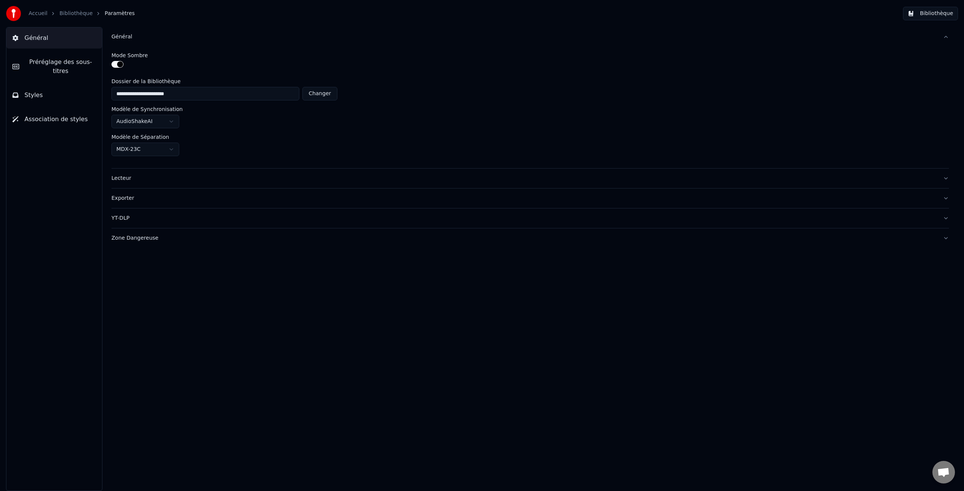
click at [127, 179] on div "Lecteur" at bounding box center [523, 179] width 825 height 8
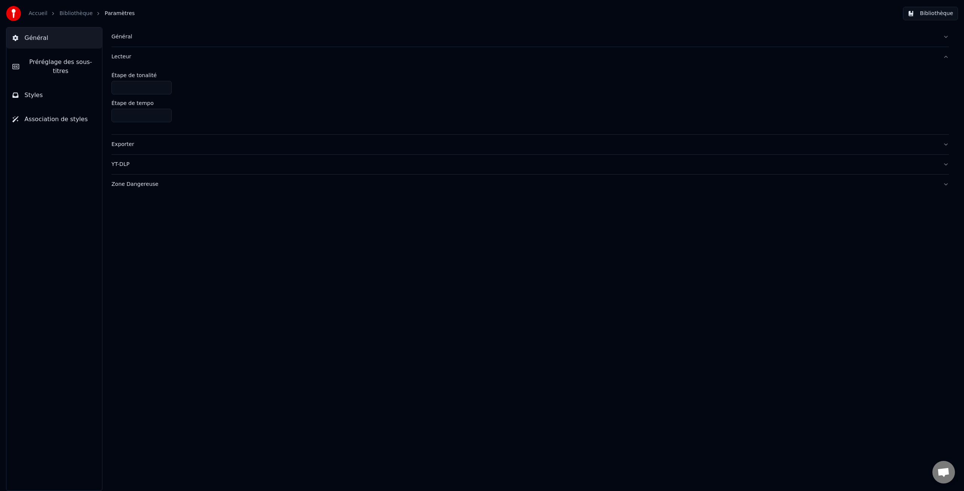
click at [121, 164] on div "YT-DLP" at bounding box center [523, 165] width 825 height 8
click at [123, 182] on div "Zone Dangereuse" at bounding box center [523, 182] width 825 height 8
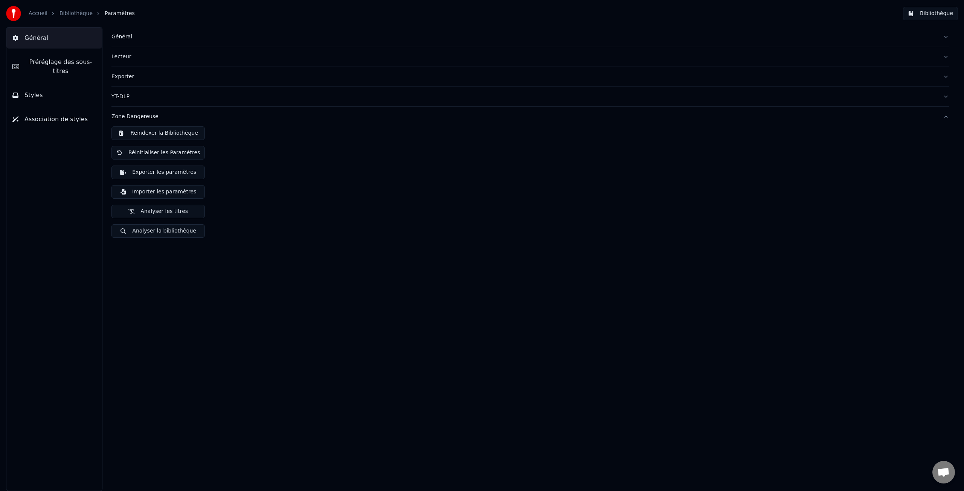
click at [38, 35] on span "Général" at bounding box center [36, 38] width 24 height 9
click at [119, 56] on div "Lecteur" at bounding box center [523, 57] width 825 height 8
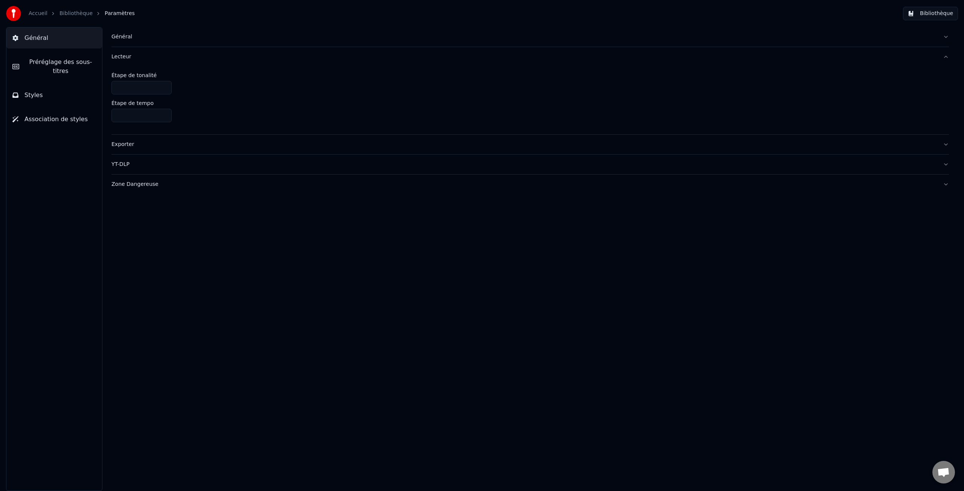
click at [44, 60] on span "Préréglage des sous-titres" at bounding box center [60, 67] width 71 height 18
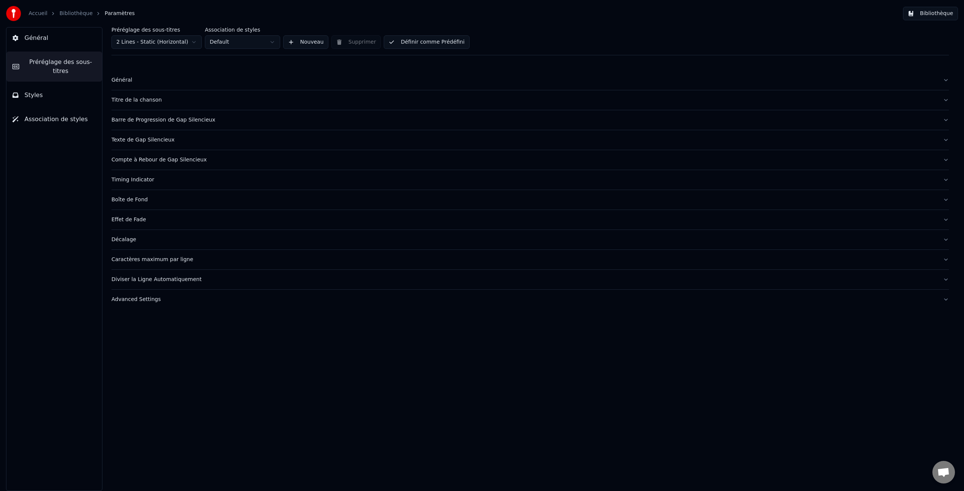
click at [106, 81] on div "Préréglage des sous-titres 2 Lines - Static (Horizontal) Association de styles …" at bounding box center [530, 259] width 868 height 464
click at [120, 81] on div "Général" at bounding box center [523, 80] width 825 height 8
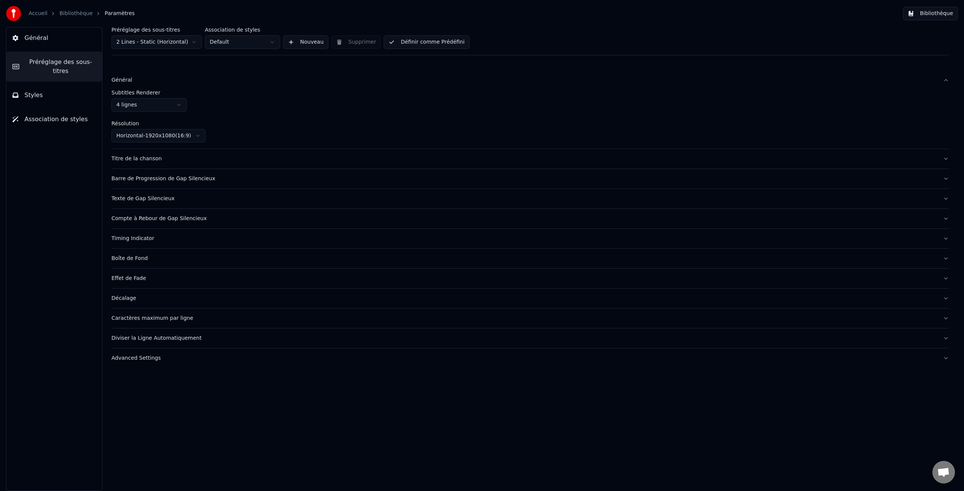
click at [147, 161] on div "Titre de la chanson" at bounding box center [523, 159] width 825 height 8
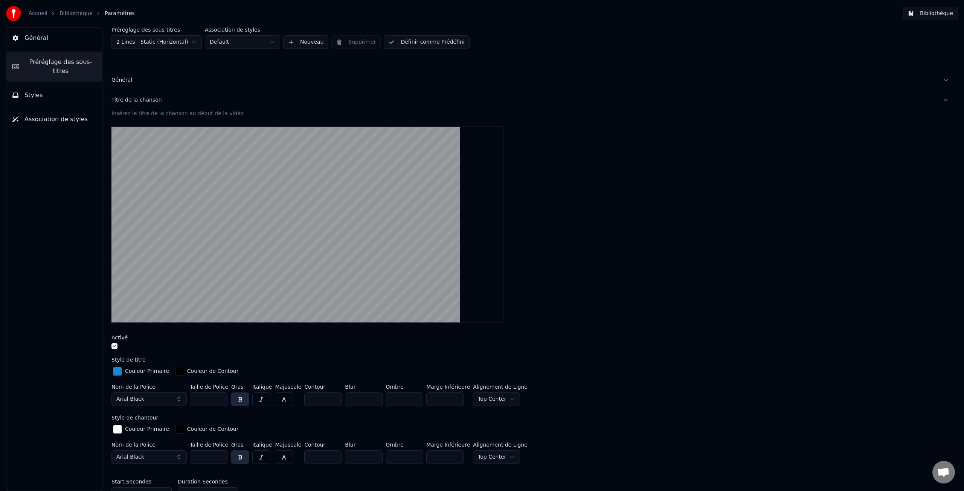
click at [132, 103] on div "Titre de la chanson" at bounding box center [523, 100] width 825 height 8
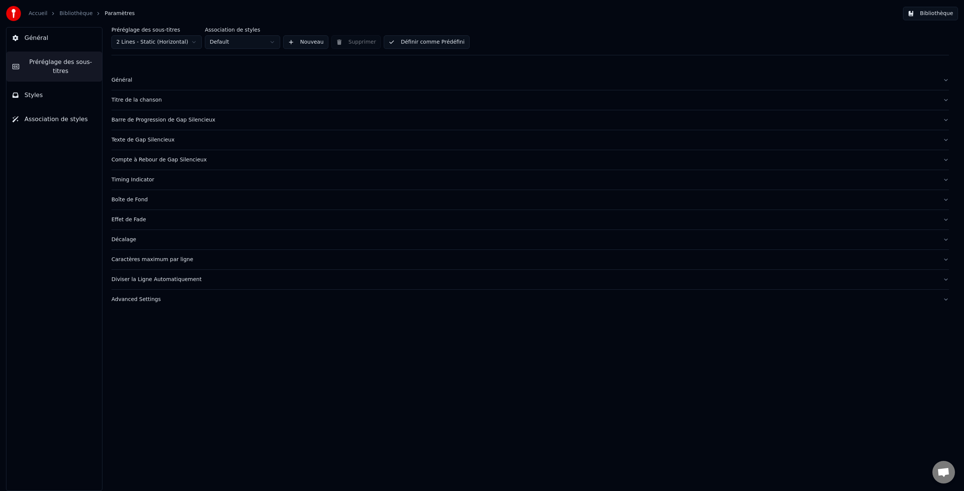
click at [138, 182] on div "Timing Indicator" at bounding box center [523, 180] width 825 height 8
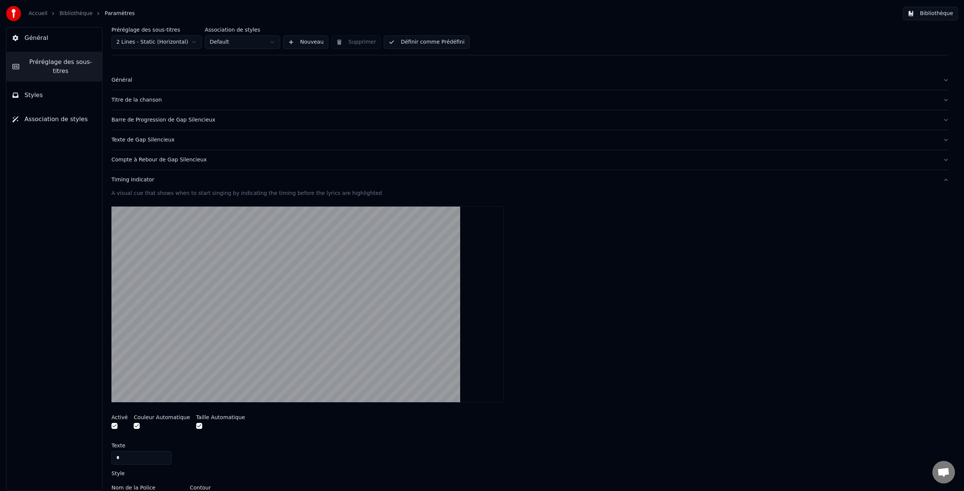
click at [133, 179] on div "Timing Indicator" at bounding box center [523, 180] width 825 height 8
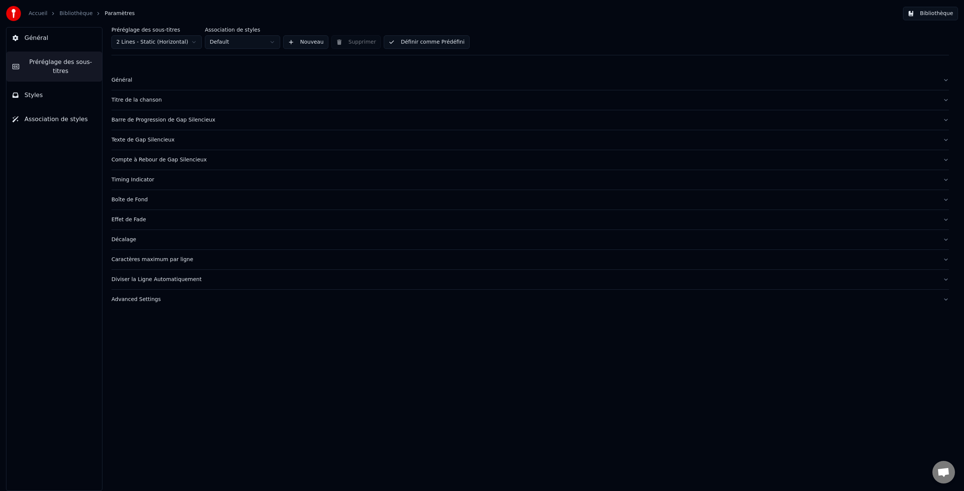
click at [132, 200] on div "Boîte de Fond" at bounding box center [523, 200] width 825 height 8
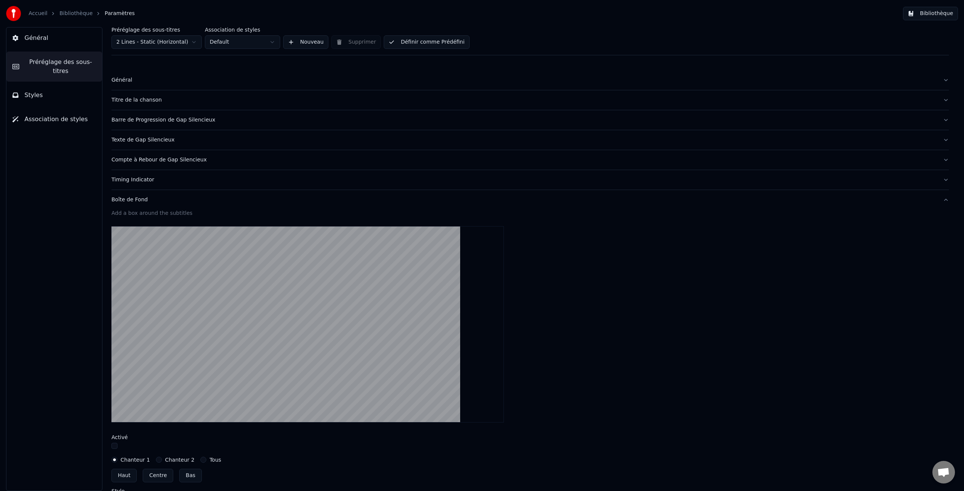
click at [132, 200] on div "Boîte de Fond" at bounding box center [523, 200] width 825 height 8
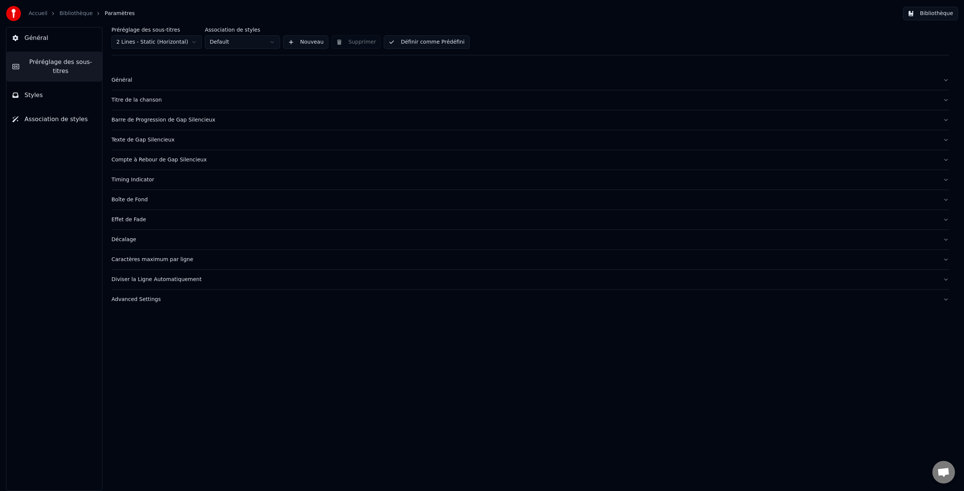
click at [129, 240] on div "Décalage" at bounding box center [523, 240] width 825 height 8
click at [130, 261] on div "Caractères maximum par ligne" at bounding box center [523, 260] width 825 height 8
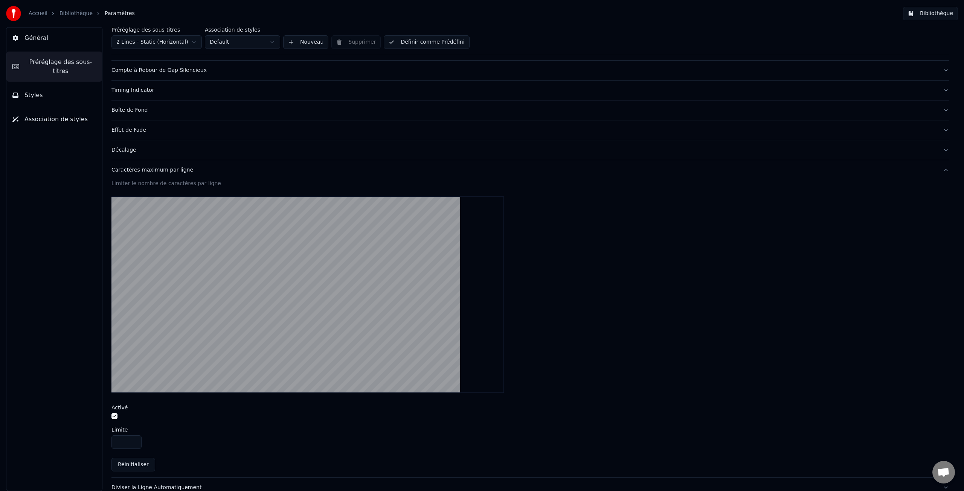
scroll to position [122, 0]
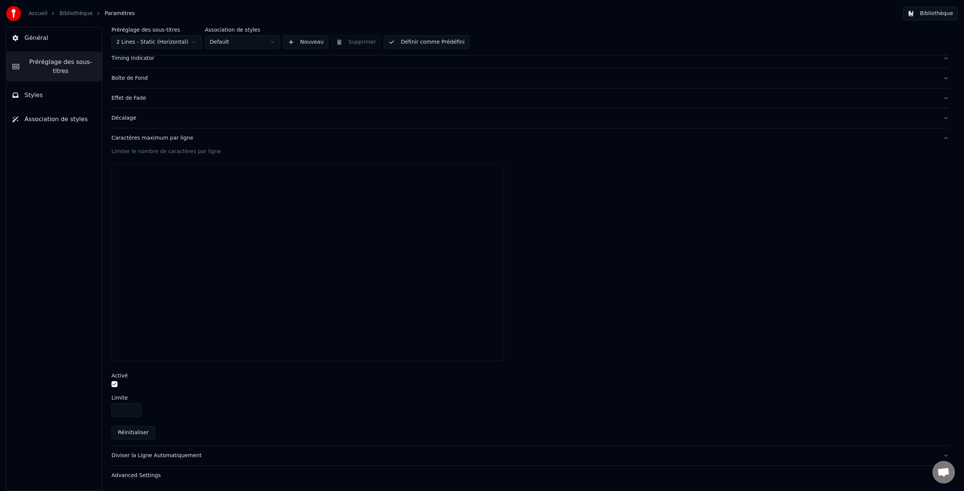
click at [134, 409] on input "**" at bounding box center [126, 411] width 30 height 14
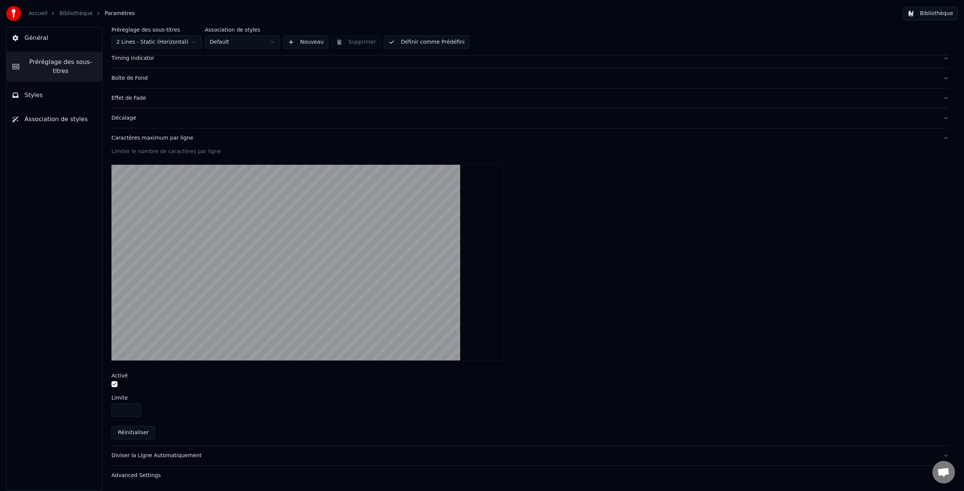
click at [134, 409] on input "**" at bounding box center [126, 411] width 30 height 14
type input "**"
click at [134, 409] on input "**" at bounding box center [126, 411] width 30 height 14
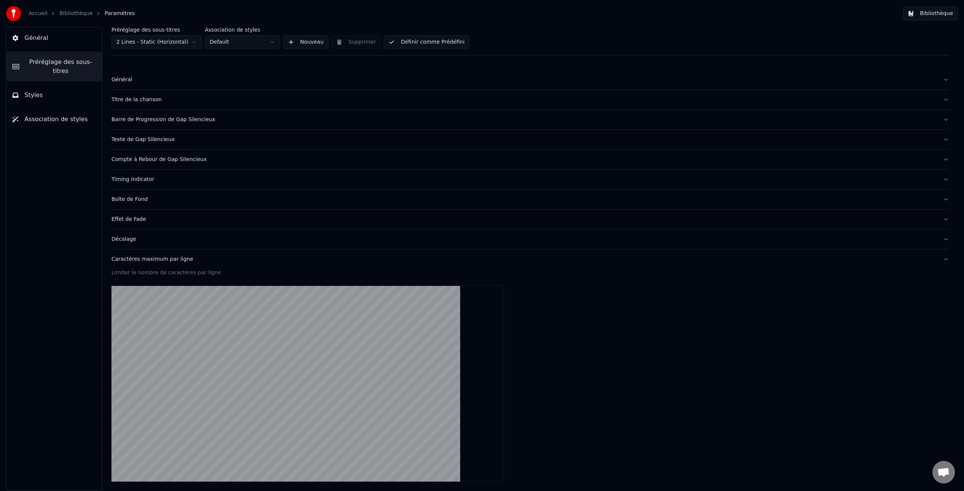
scroll to position [0, 0]
click at [157, 262] on div "Caractères maximum par ligne" at bounding box center [523, 260] width 825 height 8
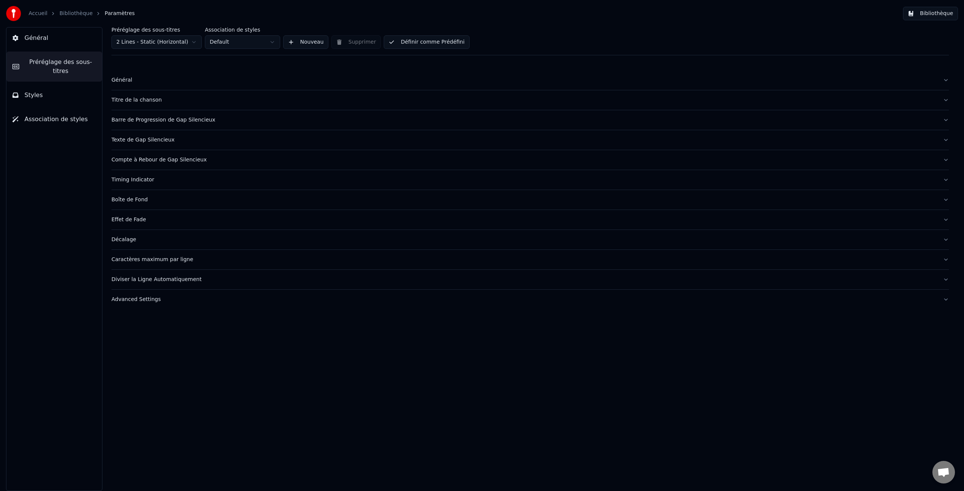
click at [140, 281] on div "Diviser la Ligne Automatiquement" at bounding box center [523, 280] width 825 height 8
click at [159, 281] on div "Diviser la Ligne Automatiquement" at bounding box center [523, 280] width 825 height 8
click at [144, 300] on div "Advanced Settings" at bounding box center [523, 300] width 825 height 8
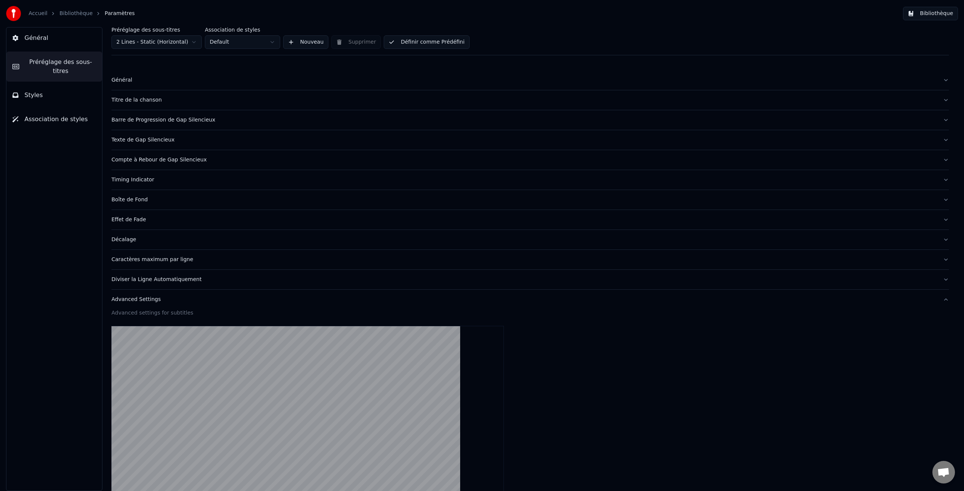
click at [144, 300] on div "Advanced Settings" at bounding box center [523, 300] width 825 height 8
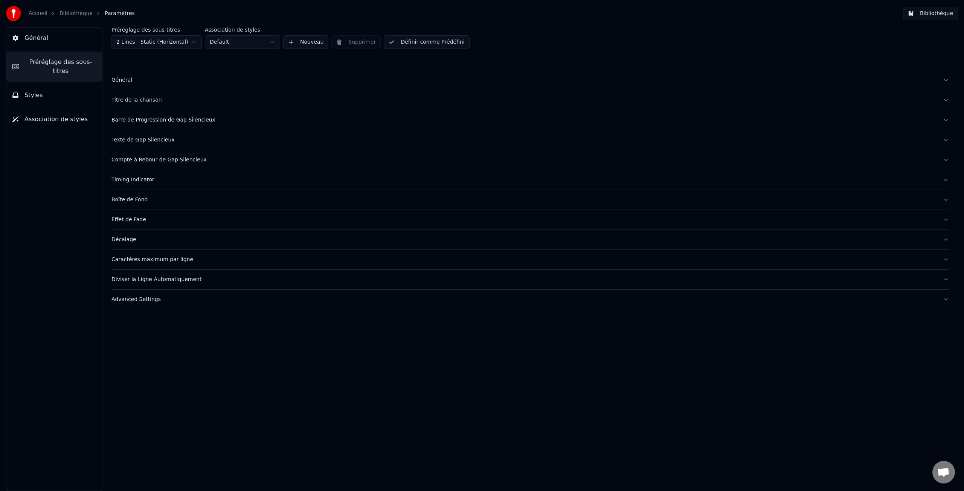
click at [938, 14] on button "Bibliothèque" at bounding box center [930, 14] width 55 height 14
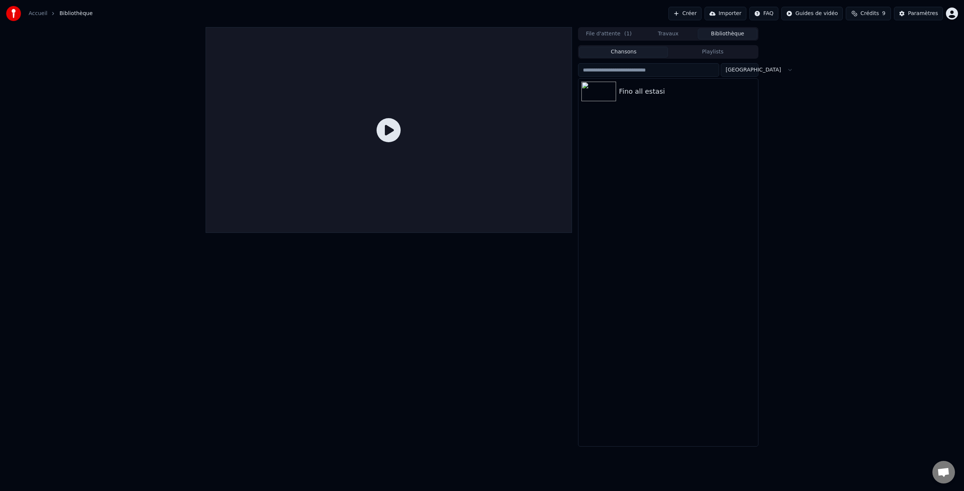
click at [396, 135] on icon at bounding box center [389, 130] width 24 height 24
click at [391, 130] on icon at bounding box center [389, 130] width 24 height 24
click at [607, 98] on img at bounding box center [598, 92] width 35 height 20
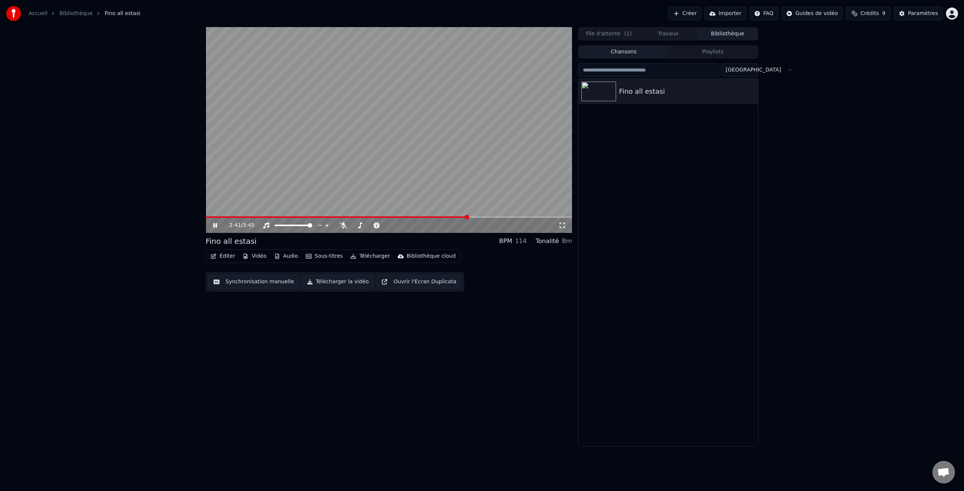
click at [239, 111] on video at bounding box center [389, 130] width 366 height 206
click at [106, 102] on div "2:41 / 3:45 Fino all estasi BPM 114 Tonalité Bm Éditer Vidéo Audio Sous-titres …" at bounding box center [482, 237] width 964 height 420
